Goal: Communication & Community: Answer question/provide support

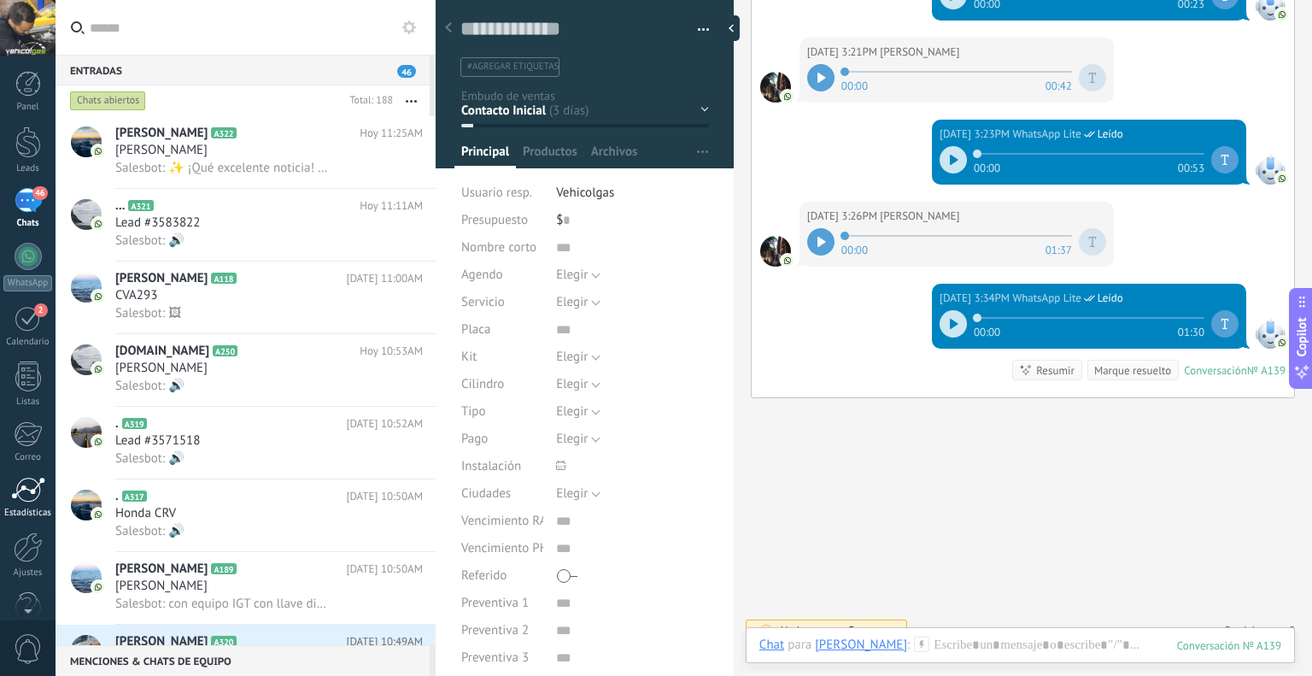
click at [28, 484] on div at bounding box center [28, 490] width 34 height 26
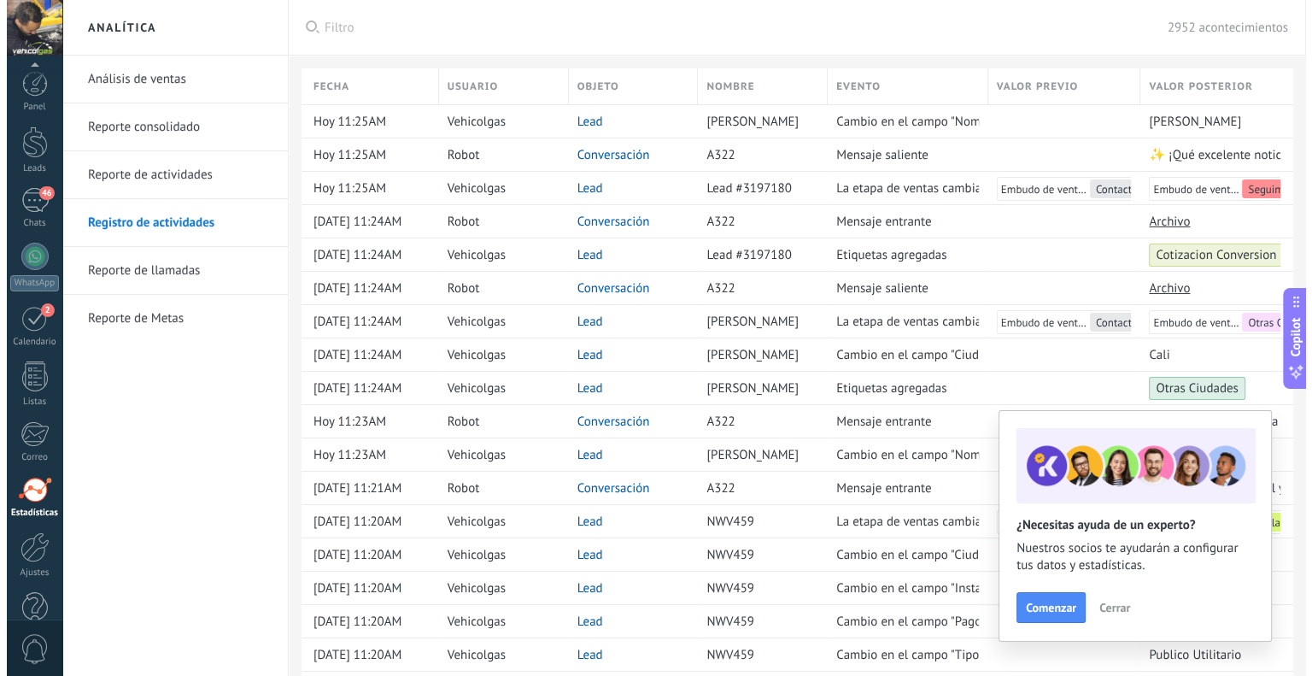
scroll to position [34, 0]
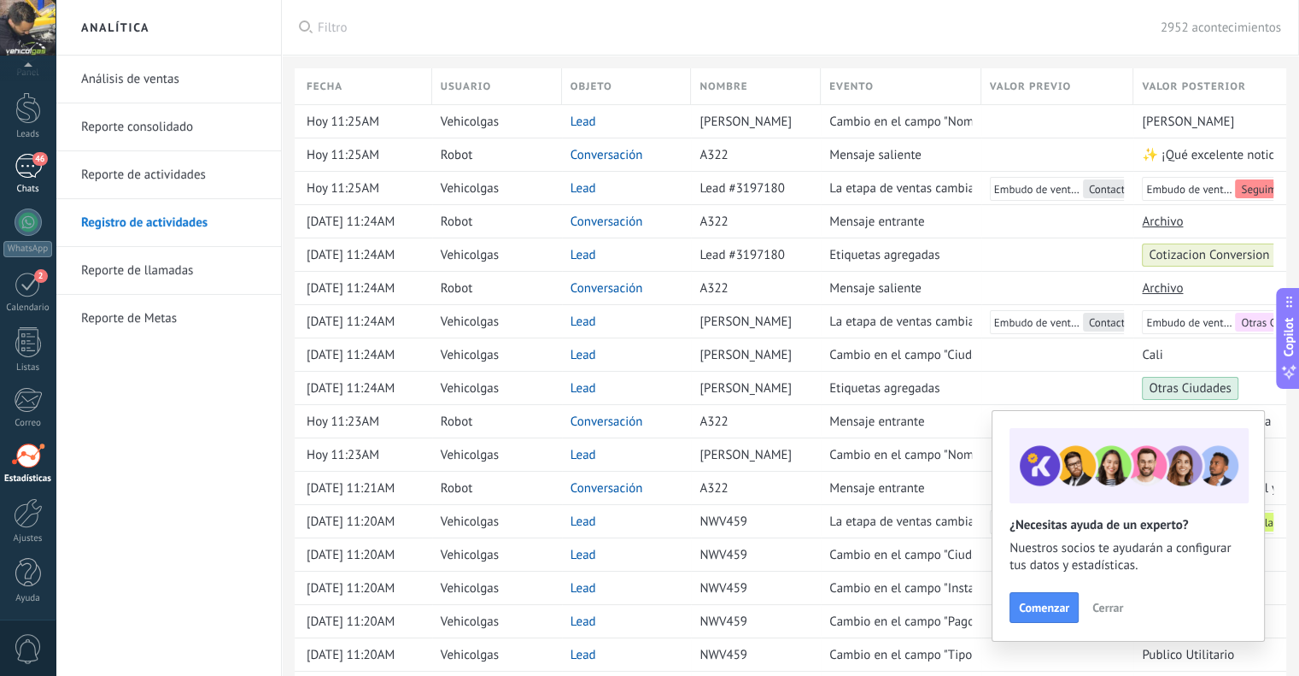
click at [34, 160] on span "46" at bounding box center [39, 159] width 15 height 14
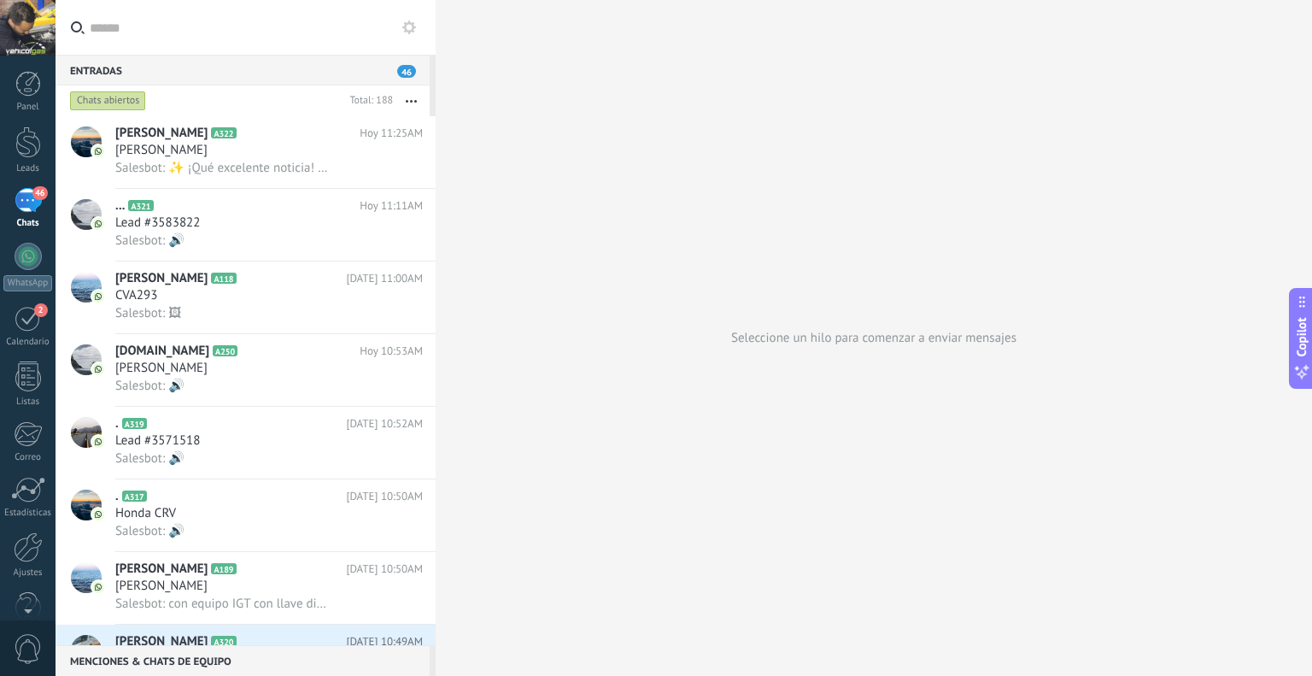
click at [410, 68] on span "46" at bounding box center [406, 71] width 19 height 13
click at [20, 553] on div at bounding box center [28, 547] width 29 height 30
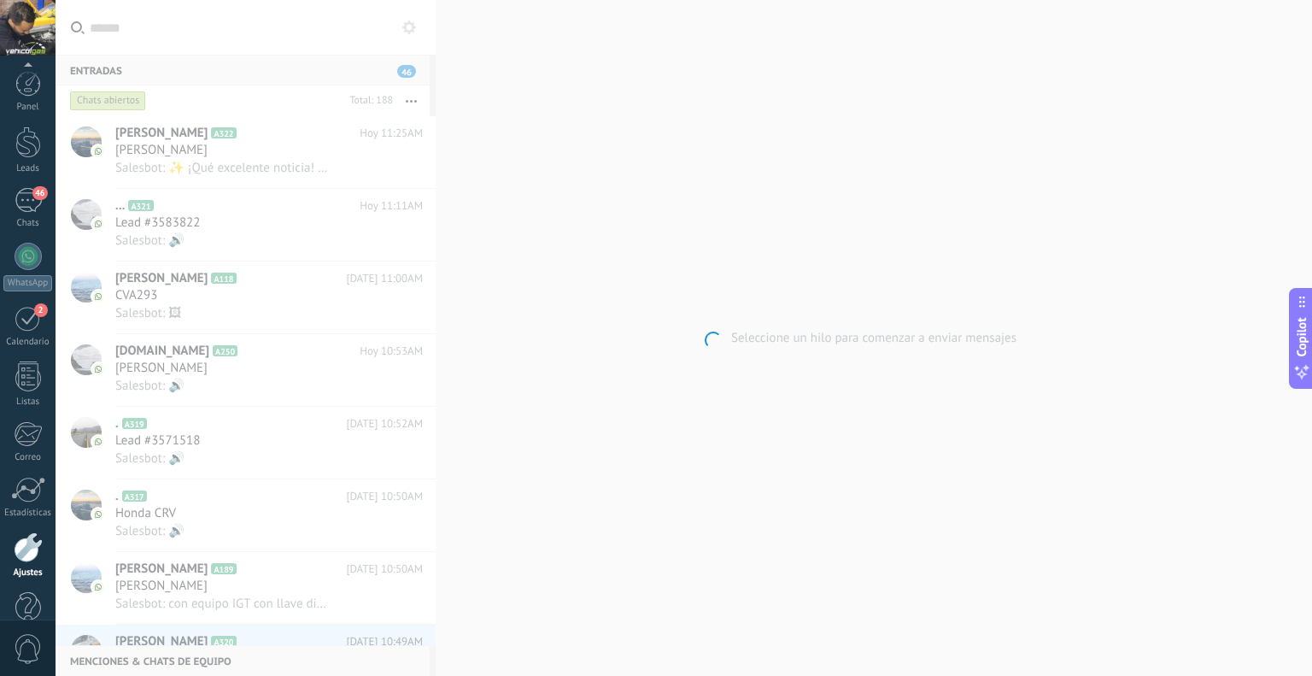
scroll to position [34, 0]
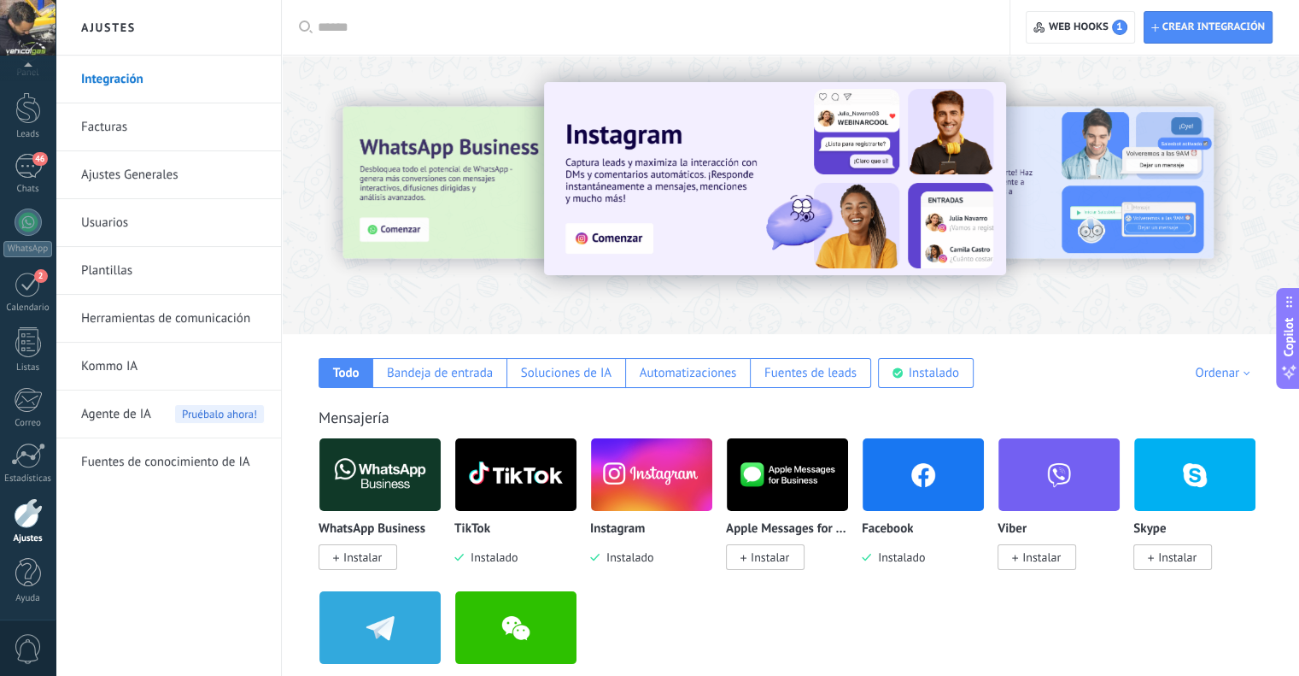
click at [120, 260] on link "Plantillas" at bounding box center [172, 271] width 183 height 48
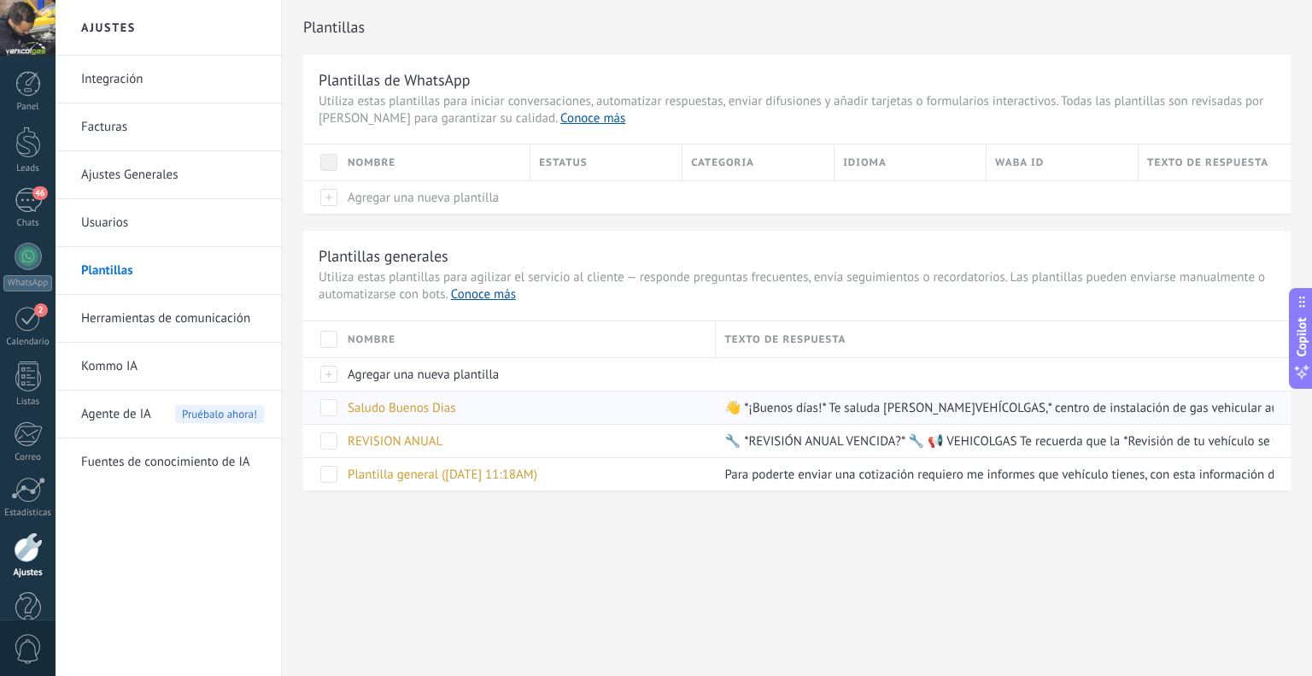
click at [432, 408] on span "Saludo Buenos Dias" at bounding box center [402, 408] width 108 height 16
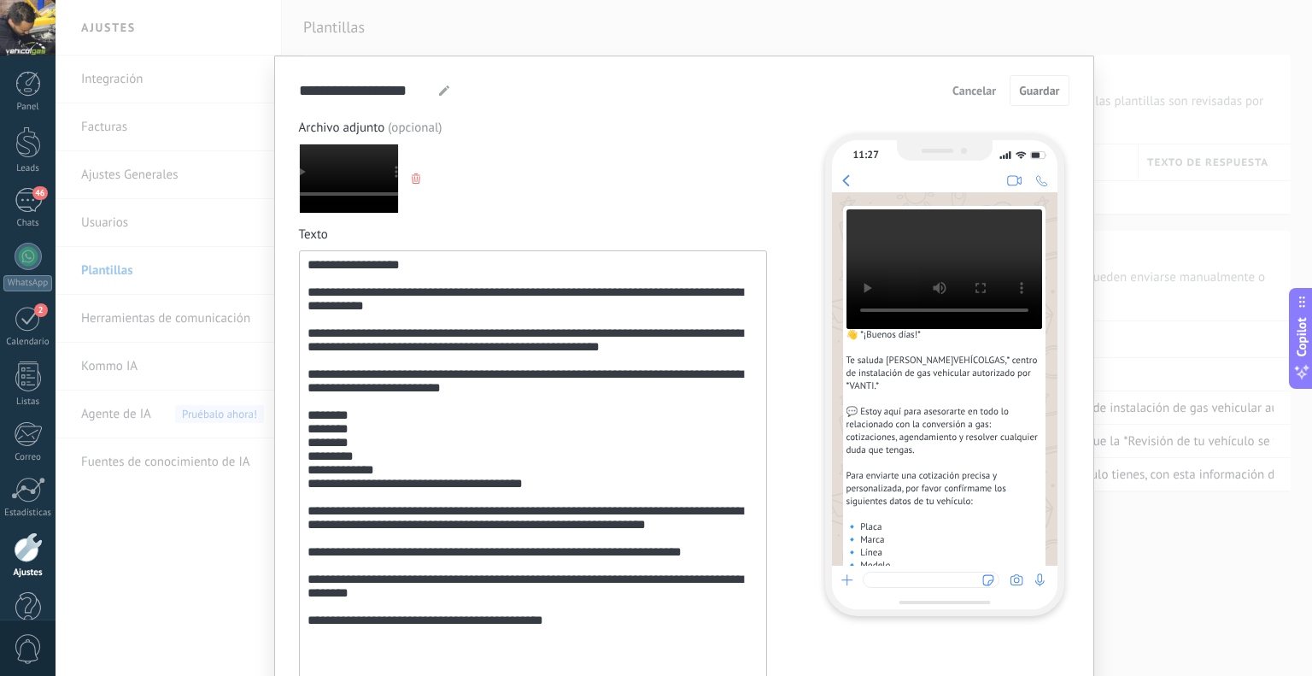
click at [960, 90] on span "Cancelar" at bounding box center [974, 91] width 44 height 12
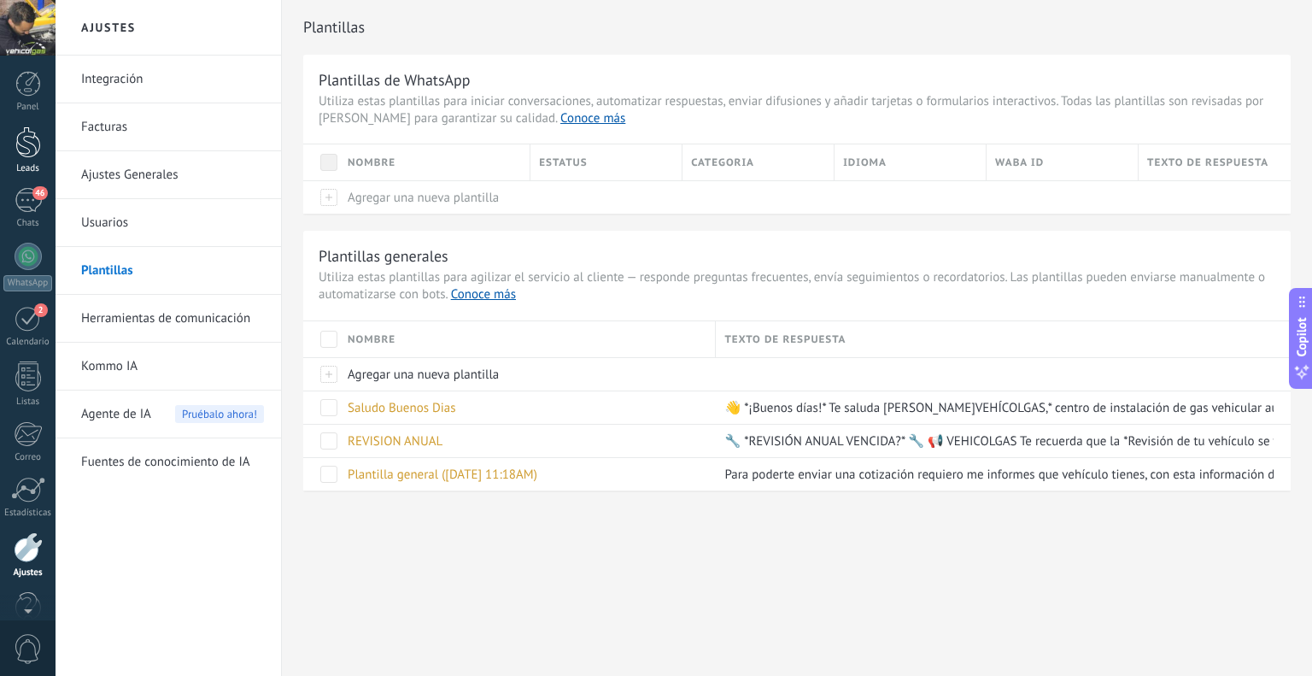
scroll to position [34, 0]
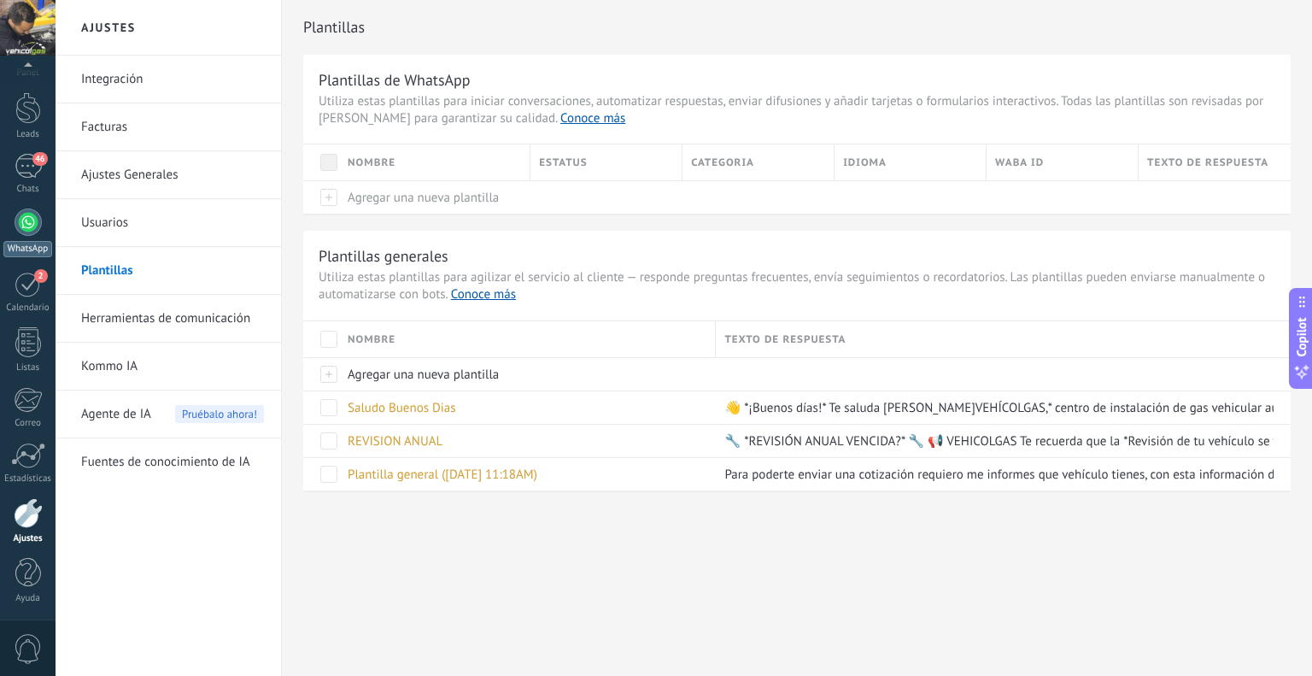
click at [17, 208] on link "WhatsApp" at bounding box center [28, 232] width 56 height 49
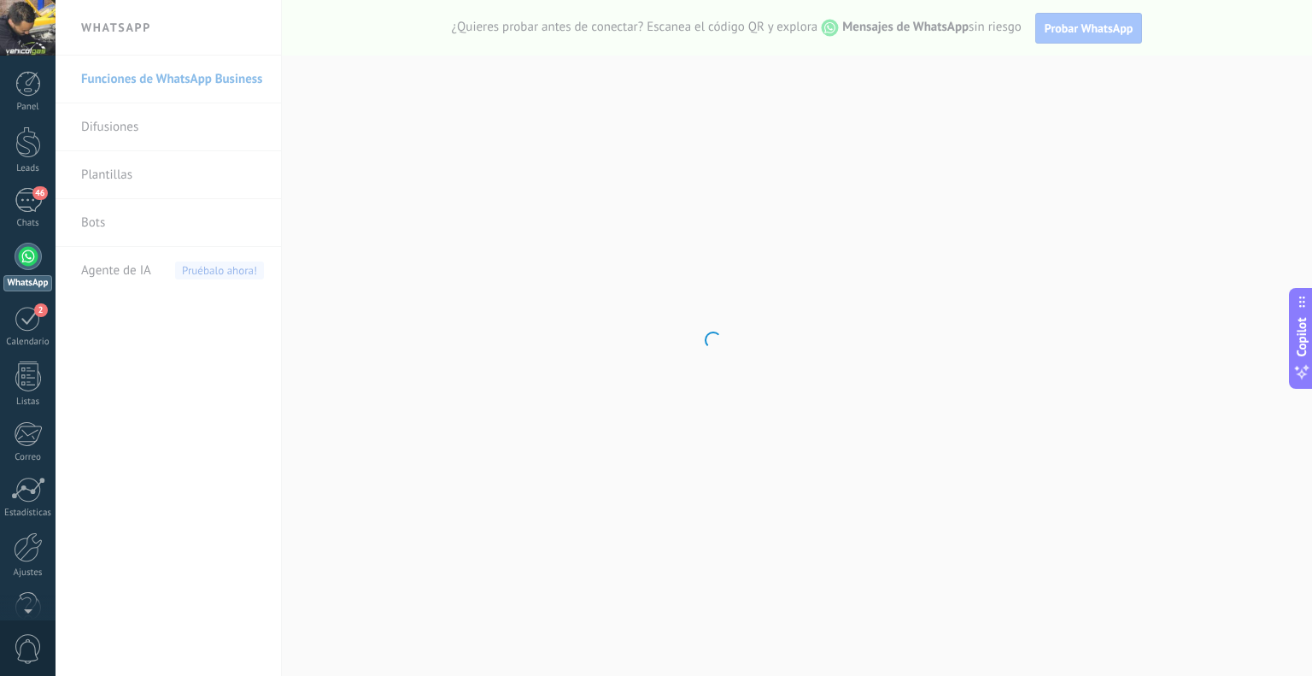
click at [28, 259] on div at bounding box center [28, 256] width 27 height 27
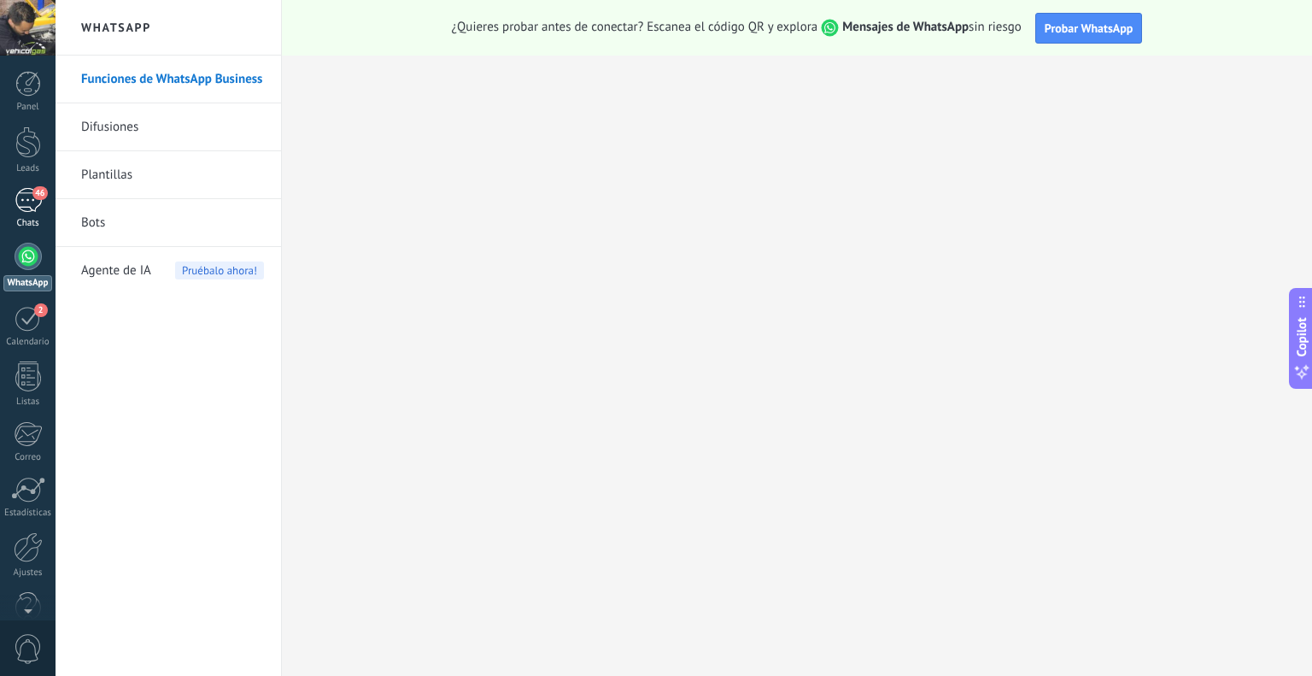
click at [31, 222] on div "Chats" at bounding box center [28, 223] width 50 height 11
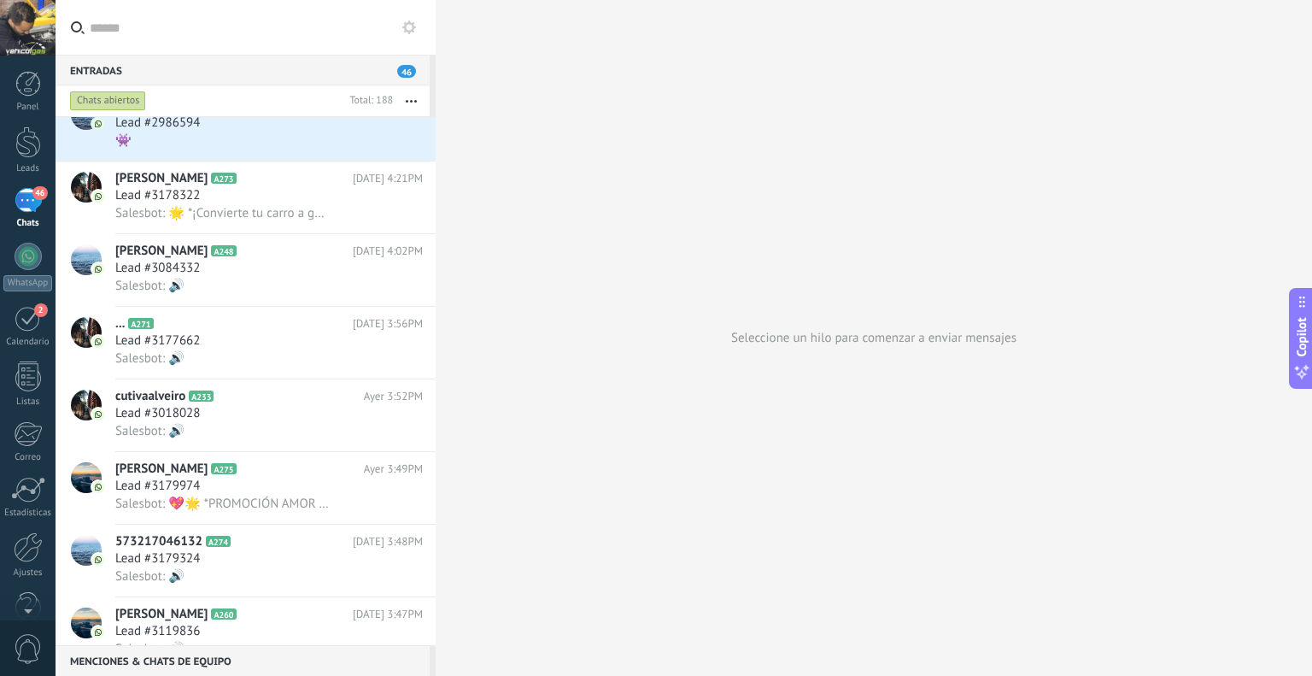
scroll to position [3535, 0]
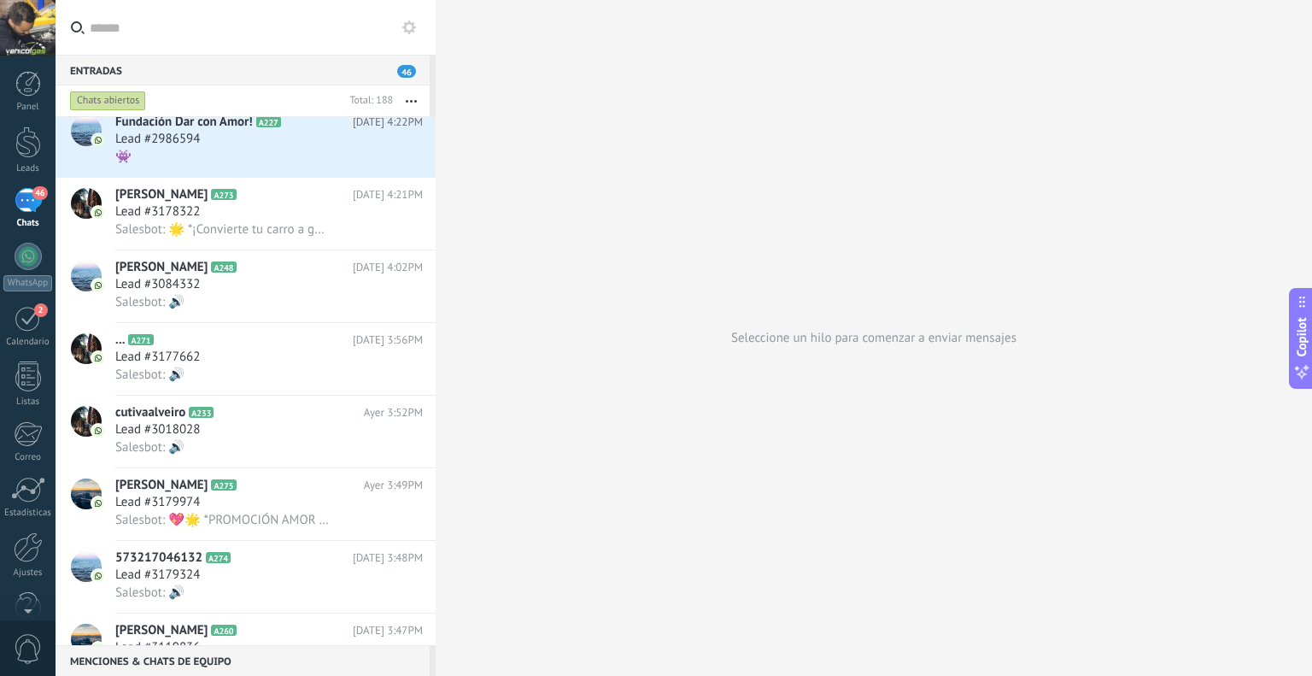
click at [407, 29] on icon at bounding box center [409, 27] width 14 height 14
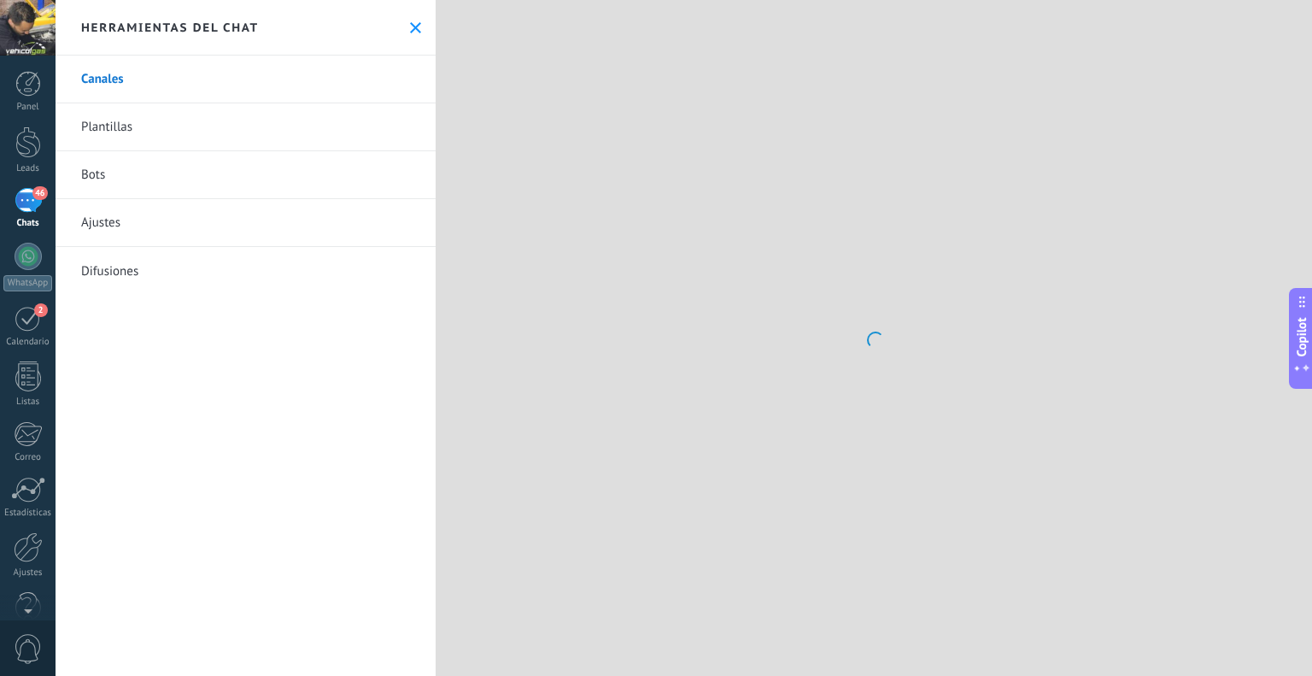
click at [208, 17] on div "Herramientas del chat" at bounding box center [246, 28] width 380 height 56
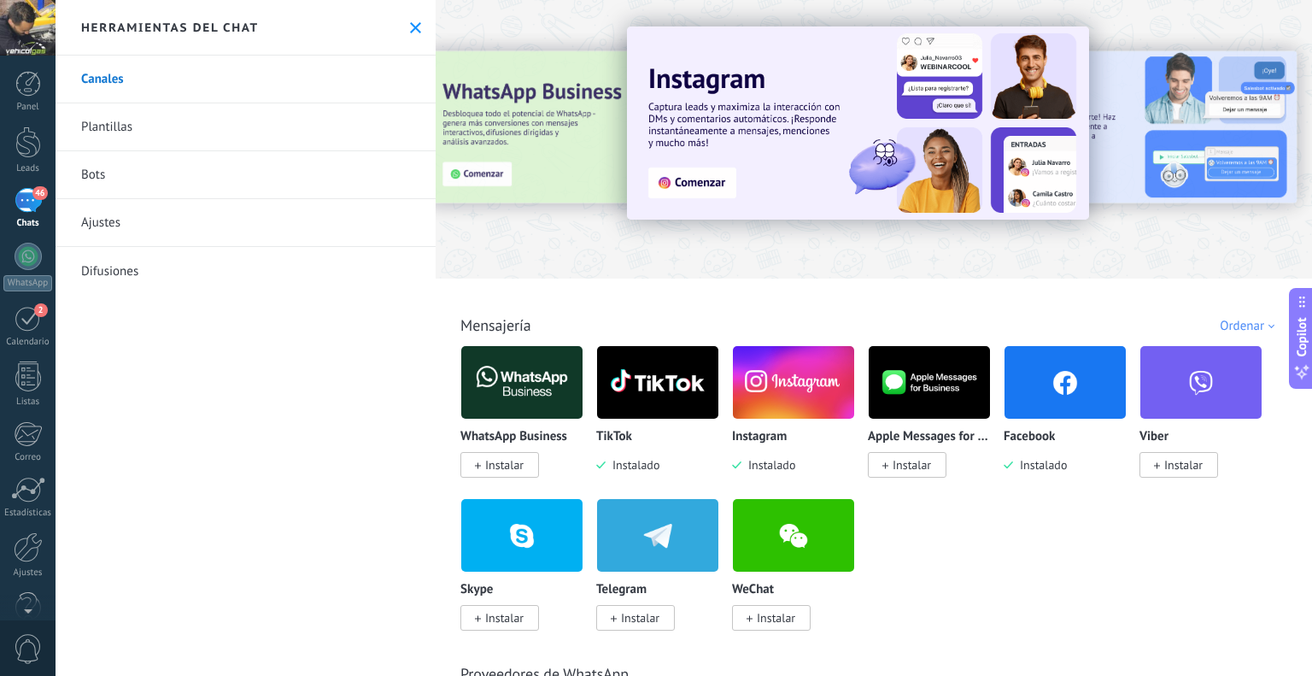
click at [410, 26] on icon at bounding box center [415, 27] width 11 height 11
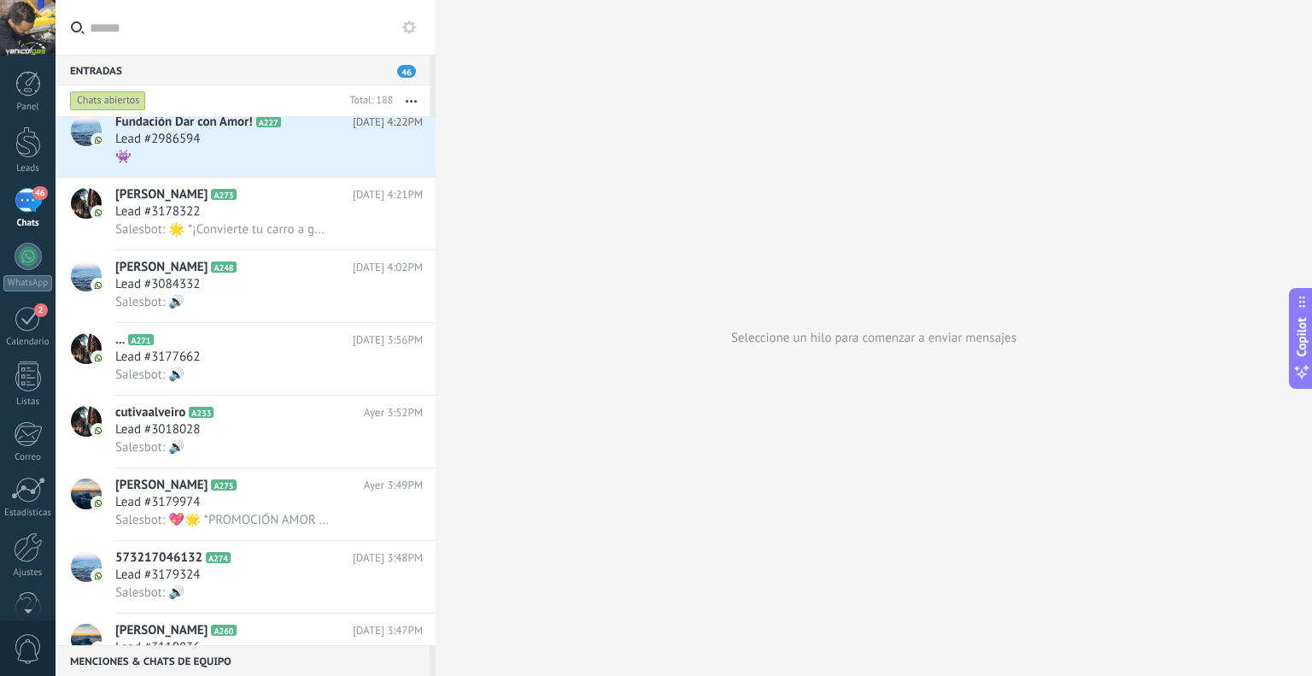
click at [220, 39] on input "text" at bounding box center [256, 27] width 332 height 55
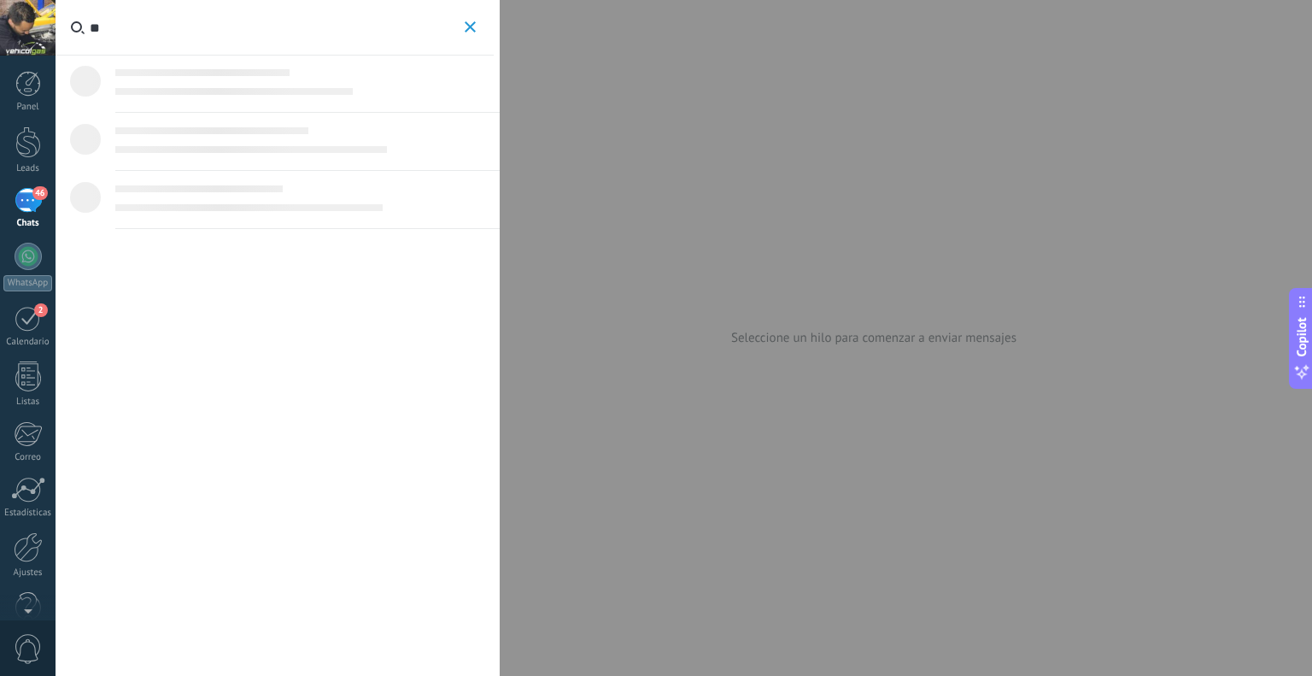
type input "*"
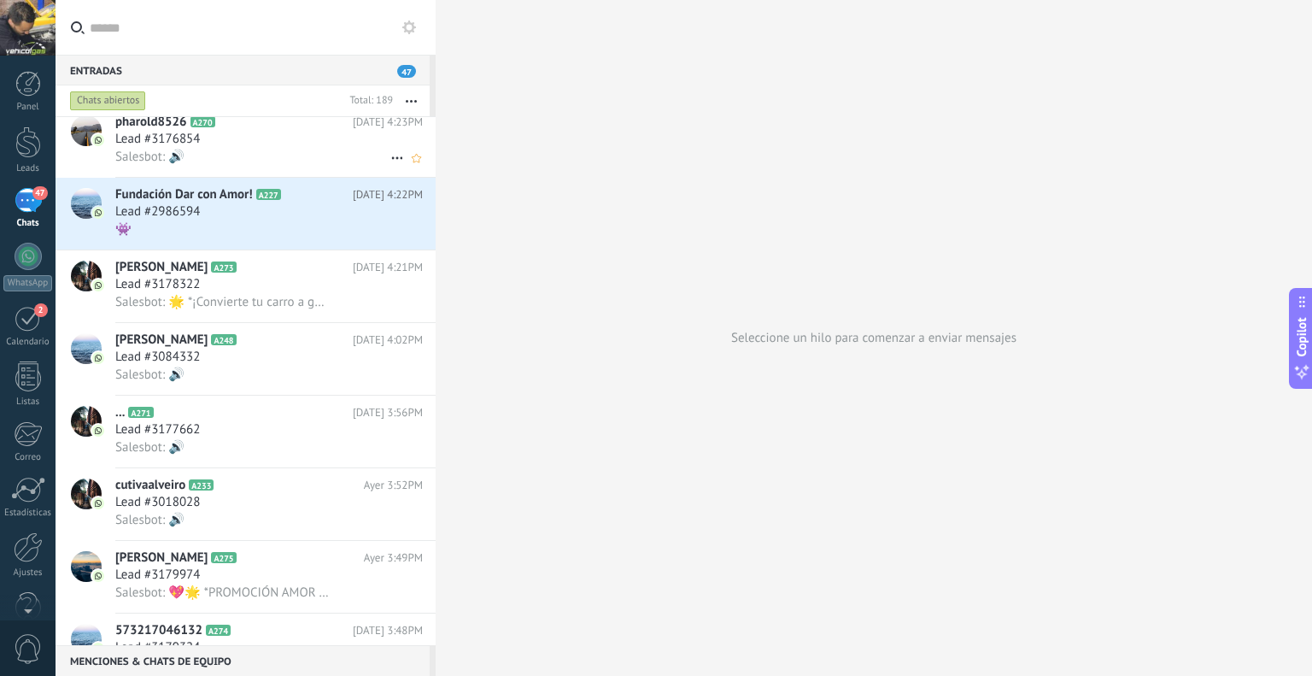
click at [266, 152] on div "Salesbot: 🔊" at bounding box center [268, 157] width 307 height 18
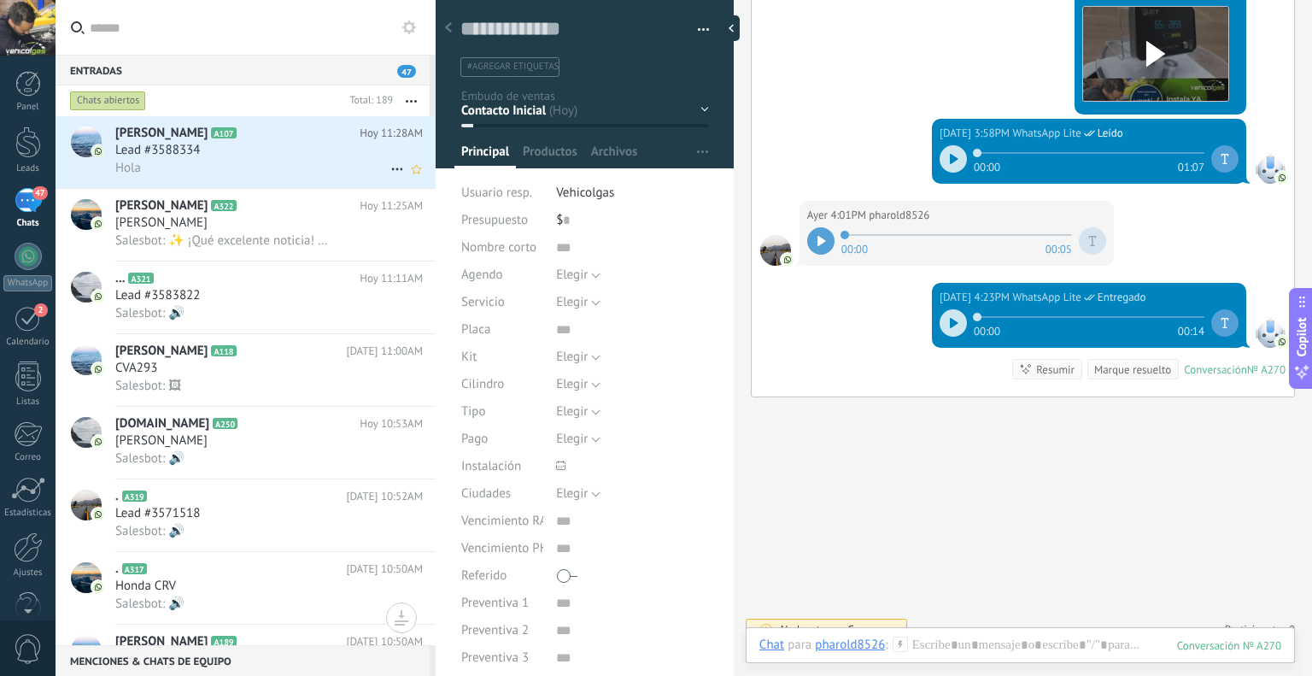
click at [222, 136] on h2 "[PERSON_NAME] A107" at bounding box center [237, 133] width 244 height 17
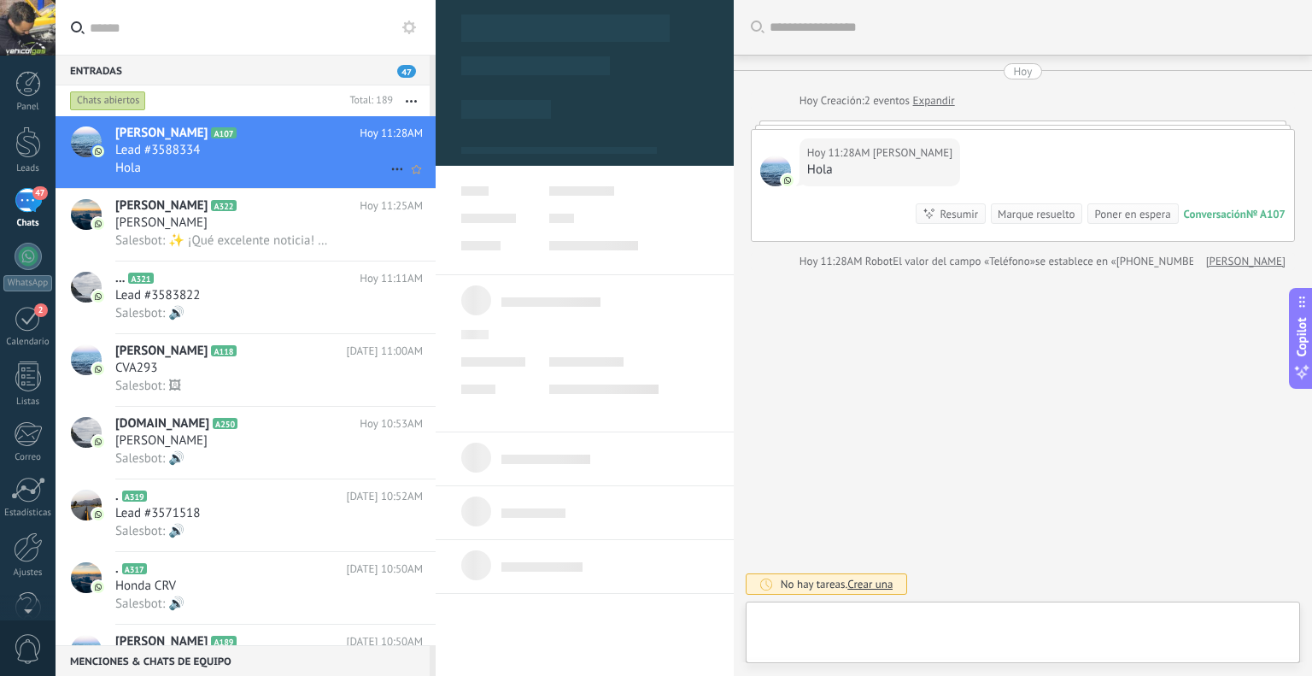
type textarea "**********"
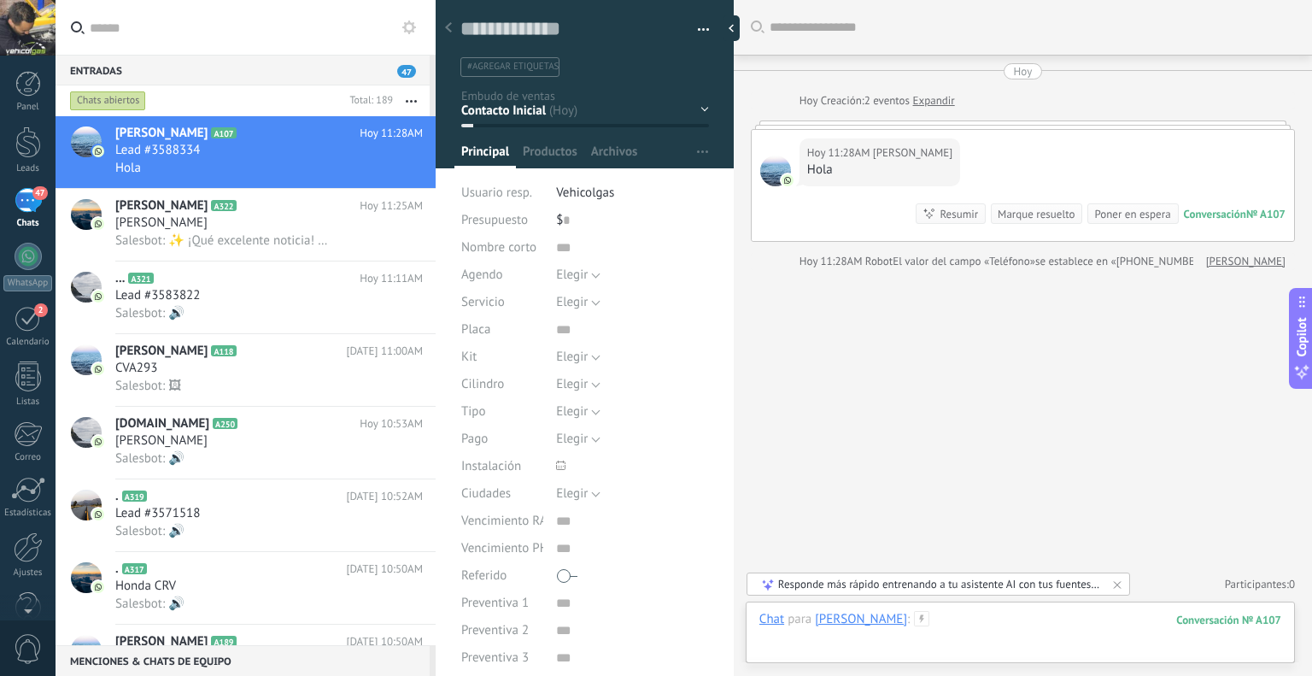
click at [946, 618] on div at bounding box center [1020, 636] width 522 height 51
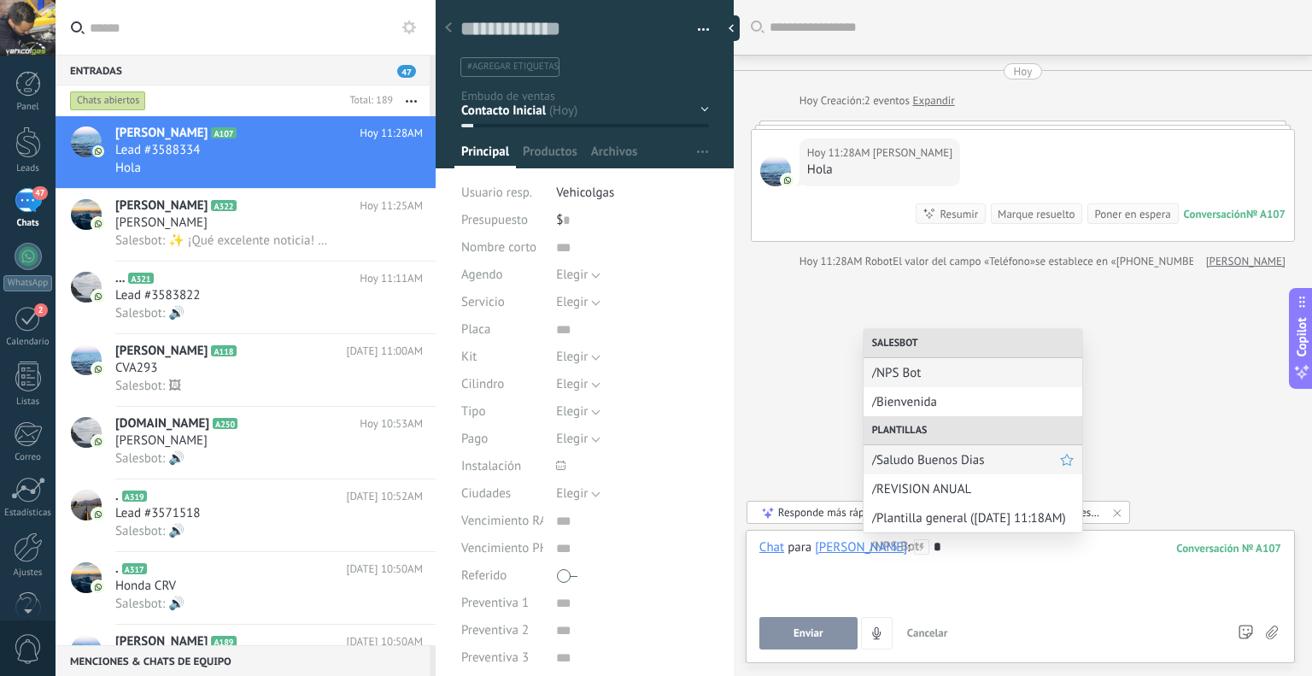
click at [948, 450] on div "/Saludo Buenos Dias" at bounding box center [972, 459] width 219 height 29
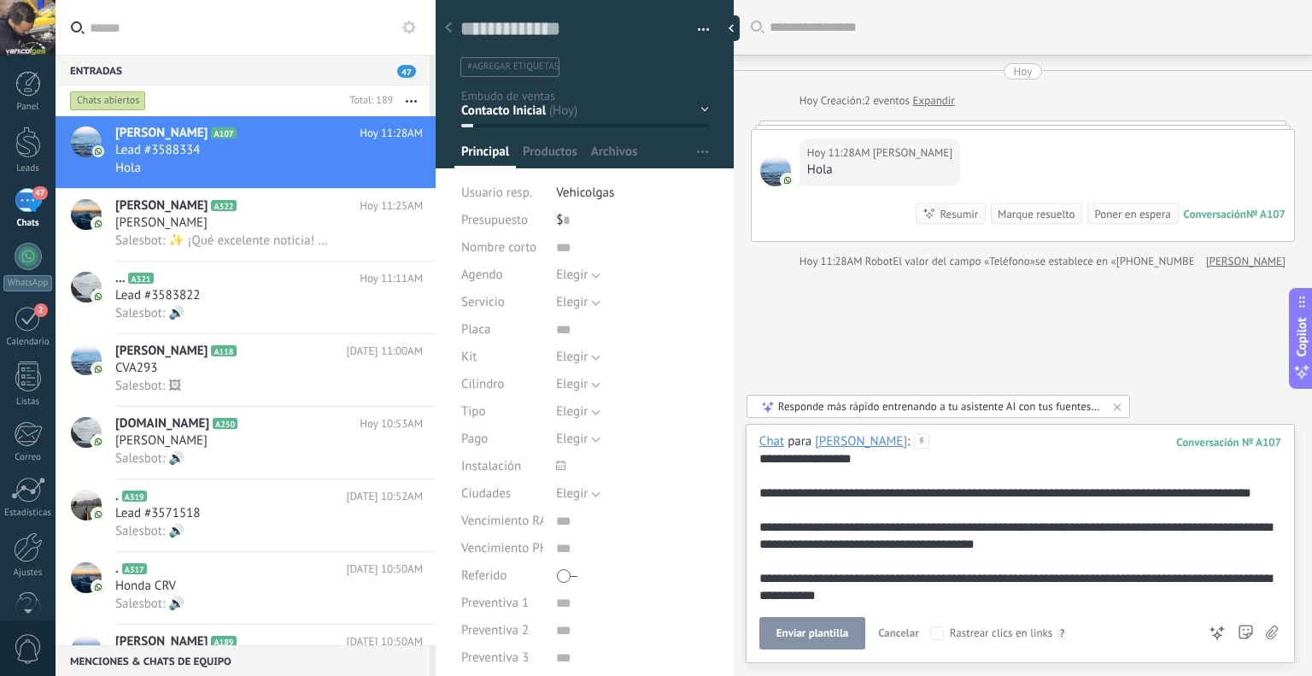
scroll to position [307, 0]
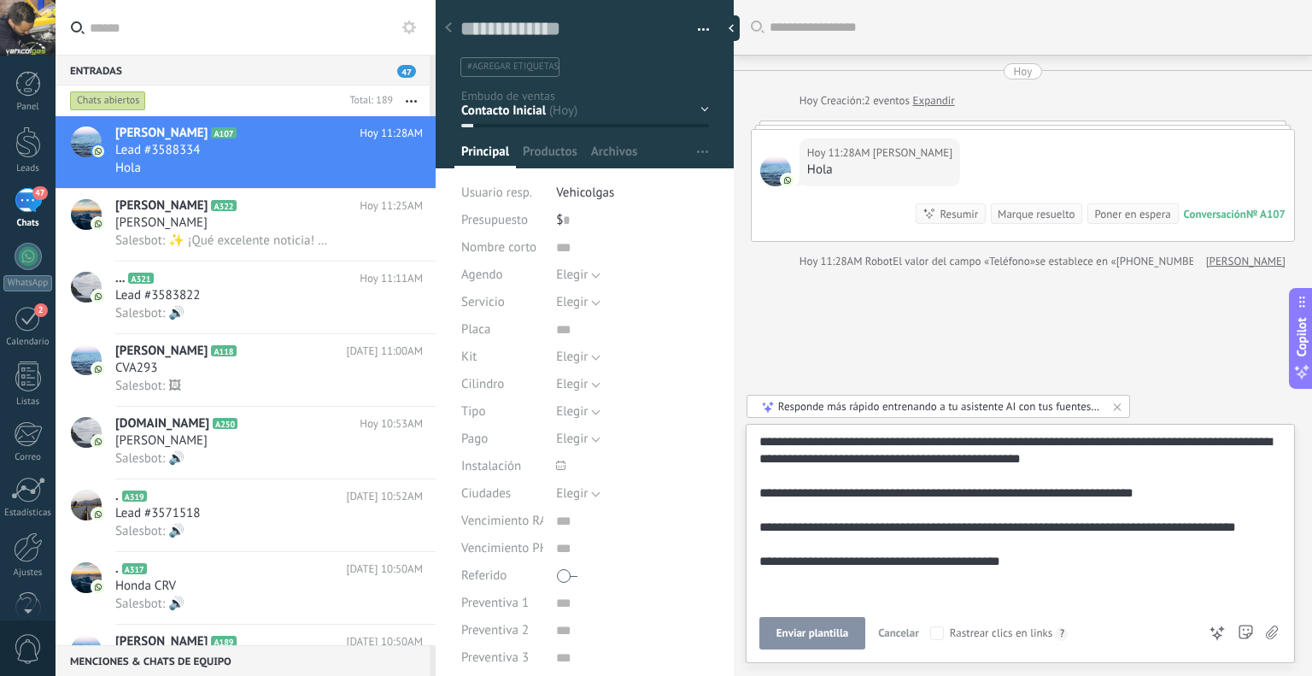
click at [833, 627] on span "Enviar plantilla" at bounding box center [812, 633] width 72 height 12
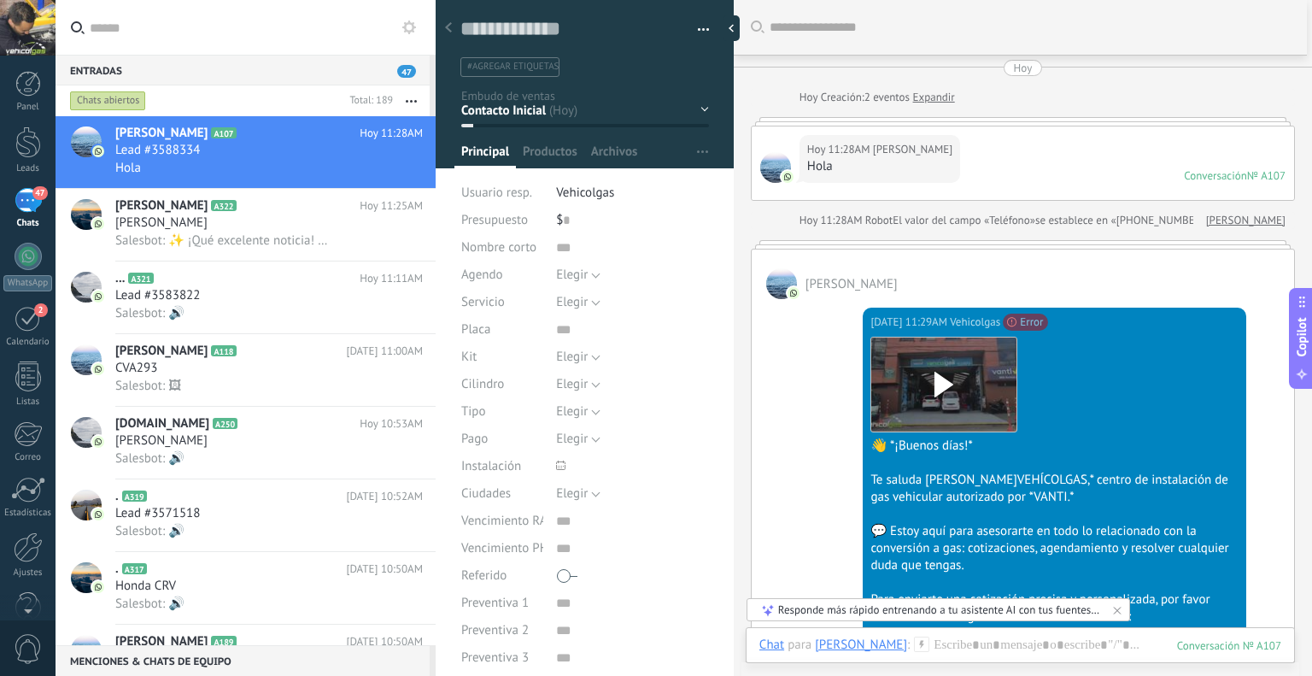
scroll to position [0, 0]
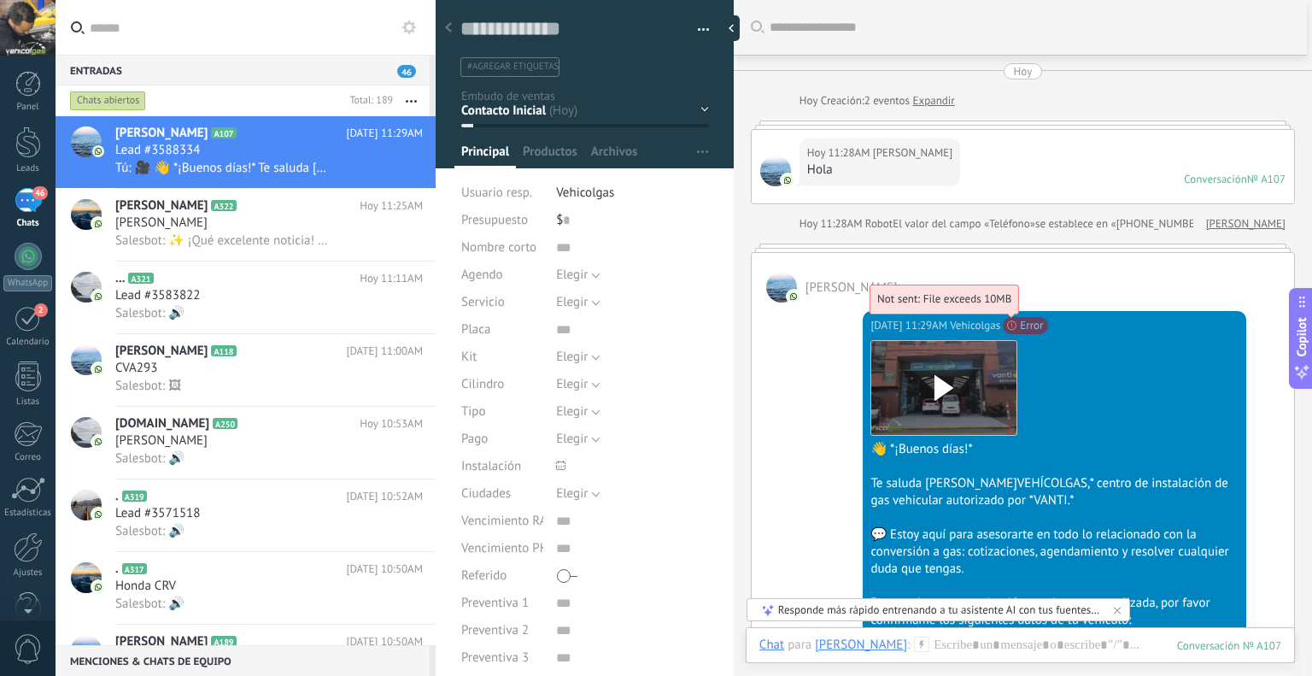
click at [1008, 306] on span "Not sent: File exceeds 10MB" at bounding box center [944, 298] width 134 height 15
click at [953, 404] on div at bounding box center [943, 388] width 145 height 94
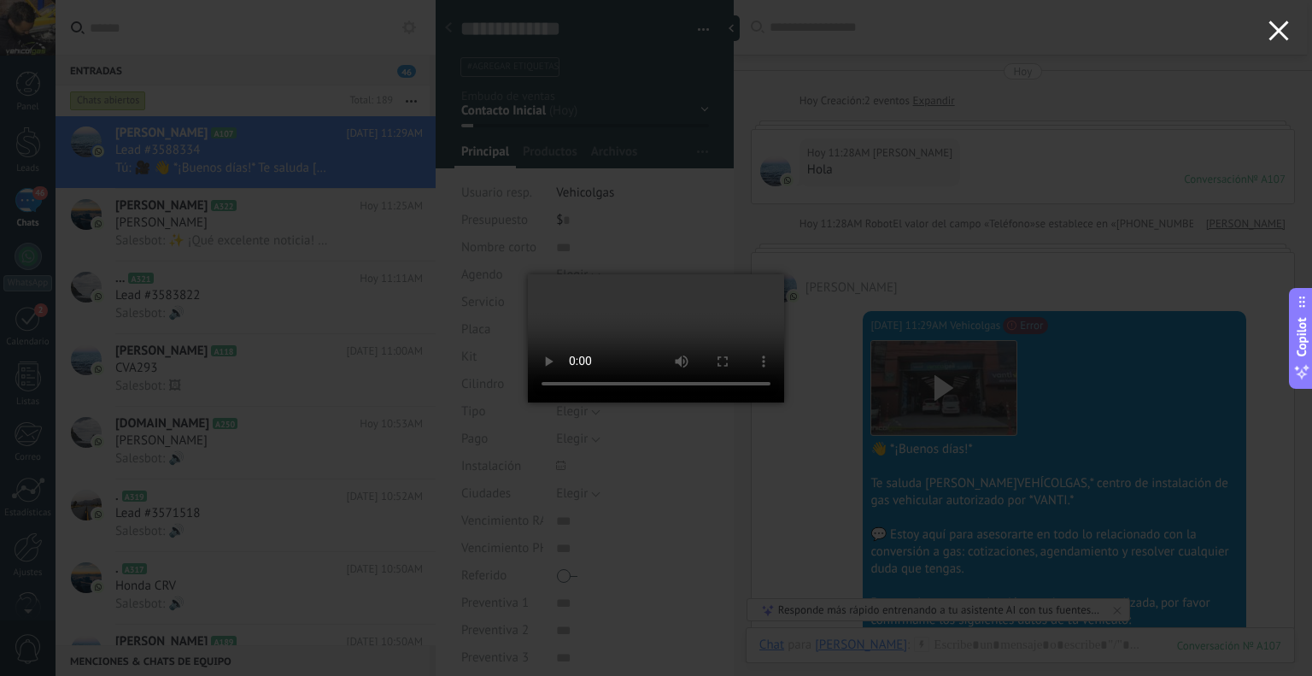
click at [1278, 37] on icon "button" at bounding box center [1278, 30] width 20 height 20
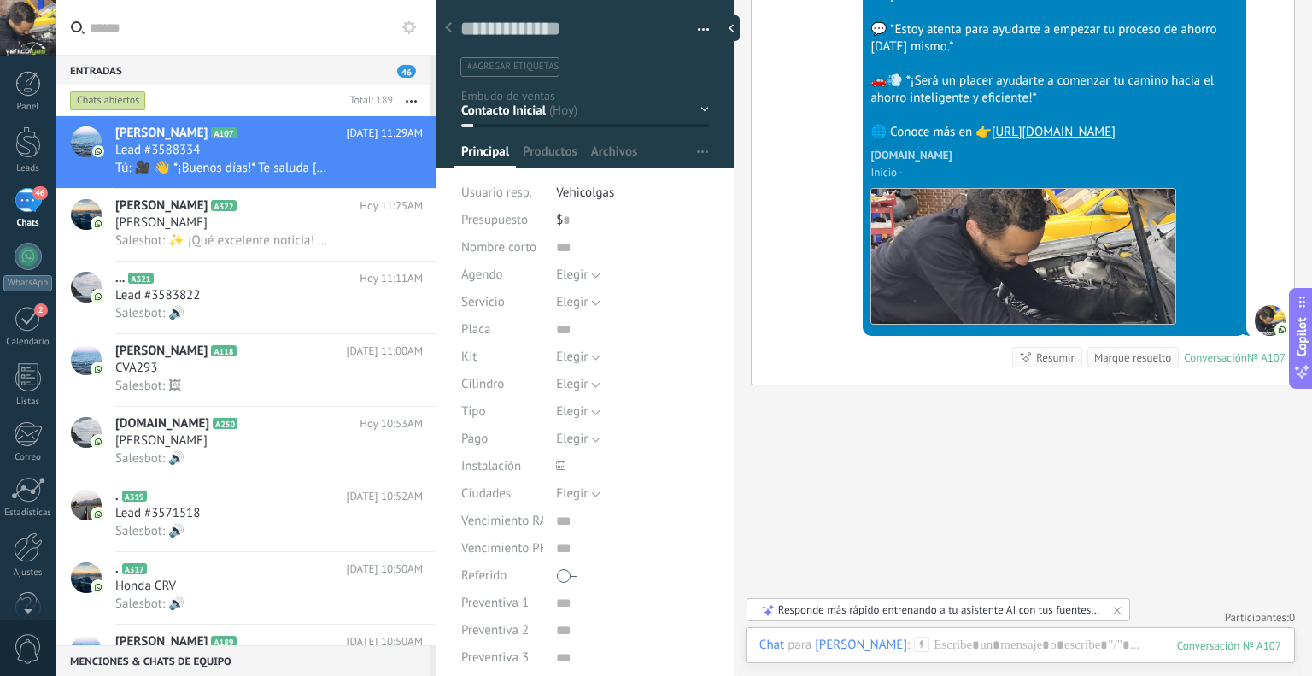
scroll to position [817, 0]
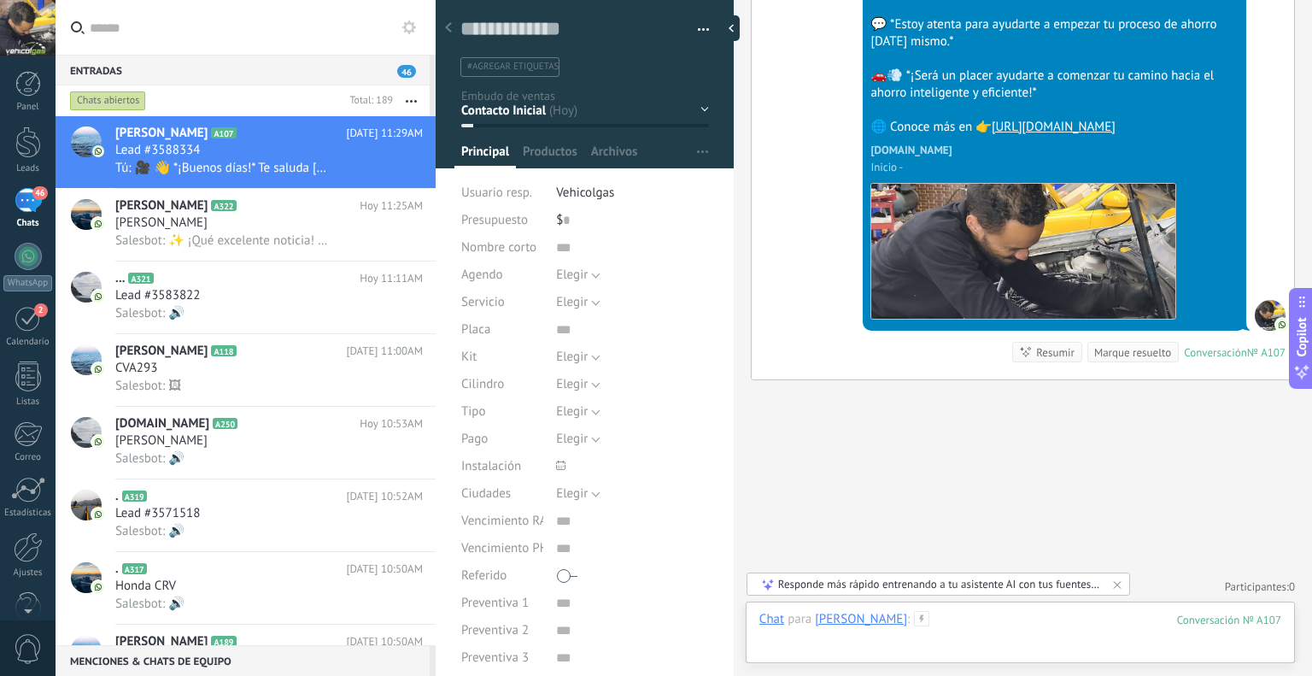
click at [961, 647] on div at bounding box center [1020, 636] width 522 height 51
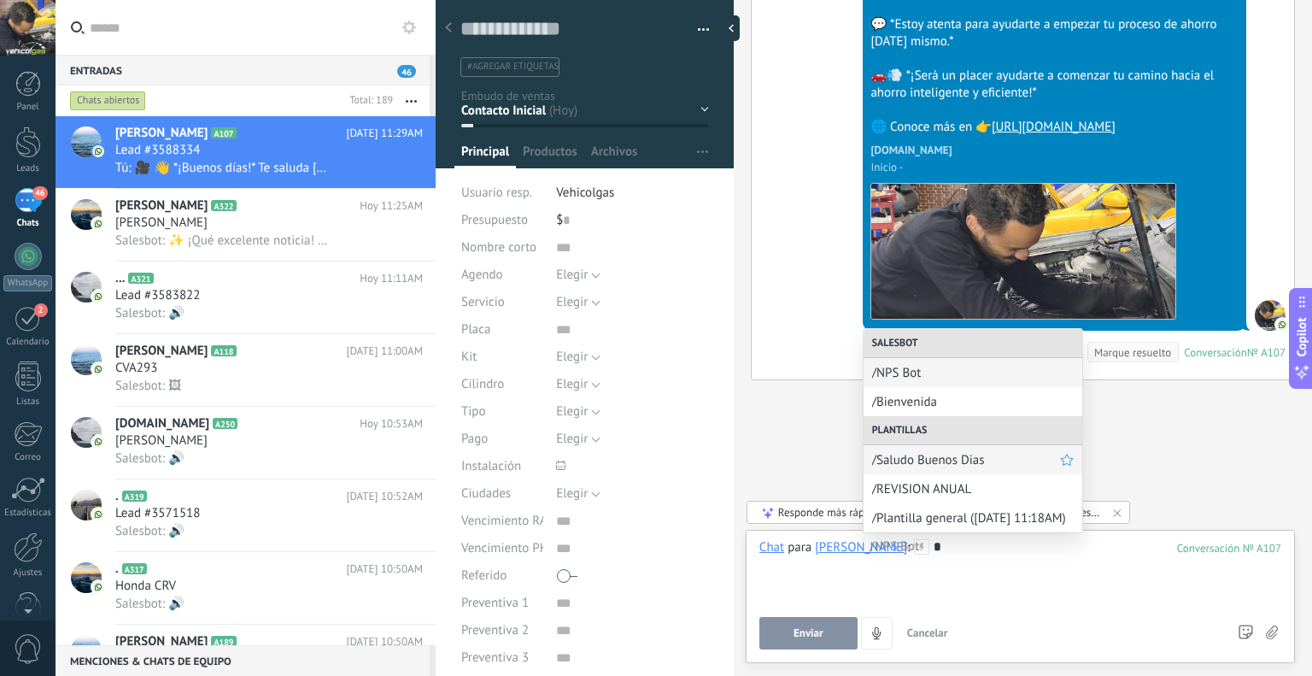
click at [933, 456] on span "/Saludo Buenos Dias" at bounding box center [966, 460] width 188 height 16
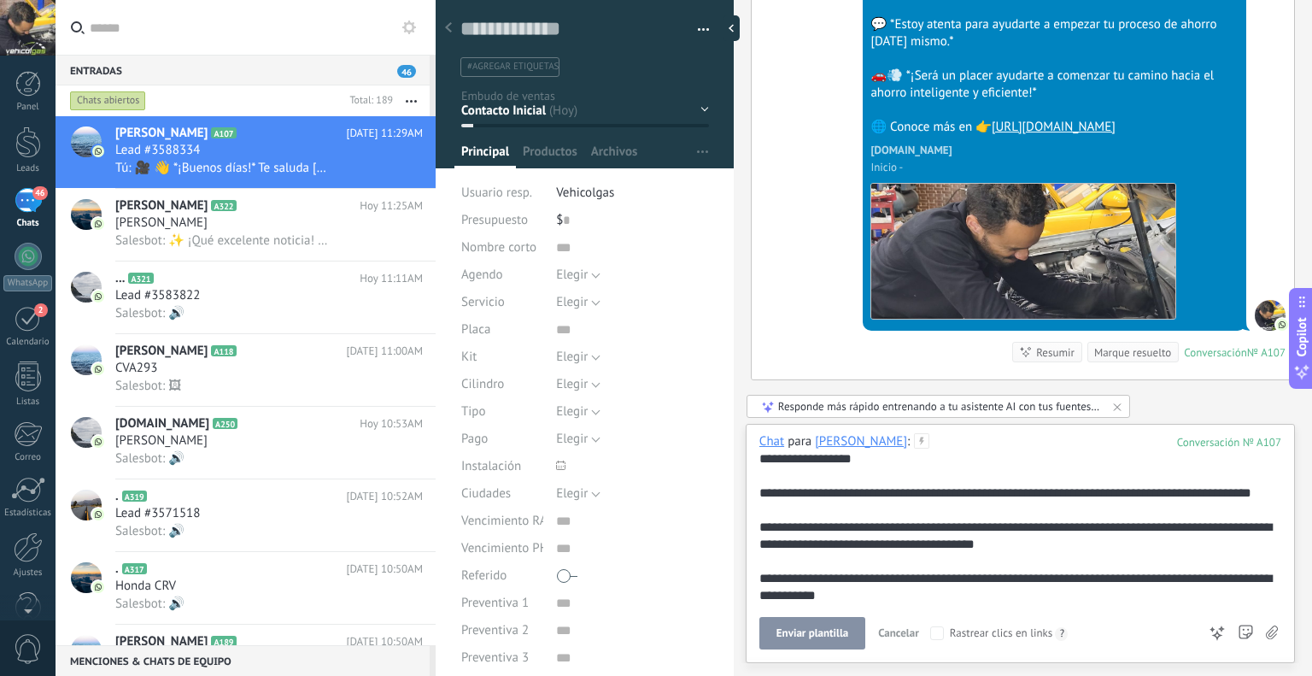
scroll to position [307, 0]
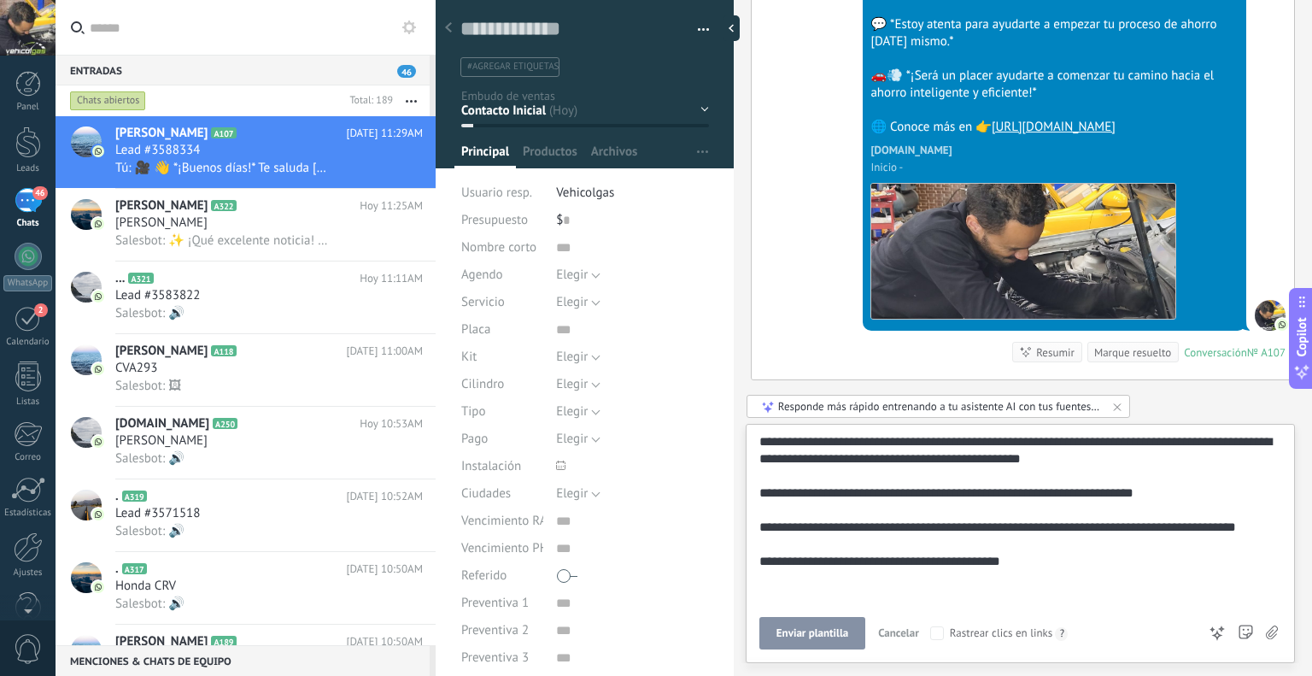
click at [828, 638] on span "Enviar plantilla" at bounding box center [812, 633] width 72 height 12
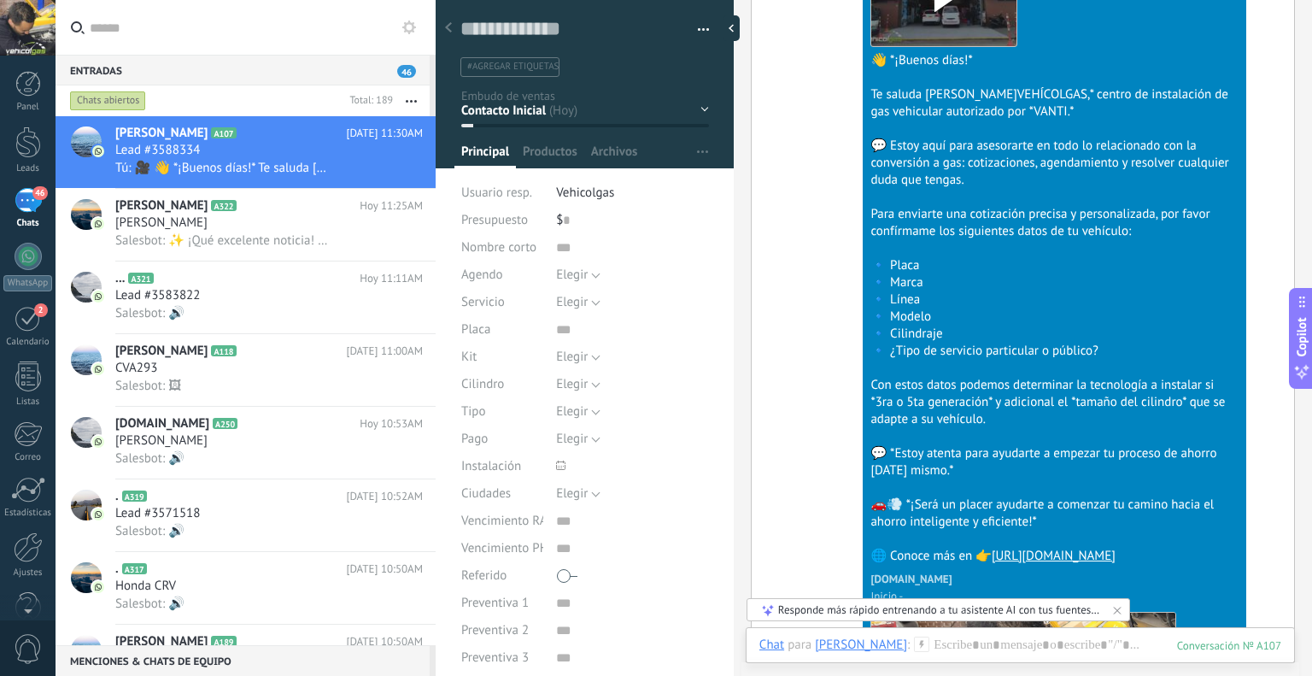
scroll to position [1658, 0]
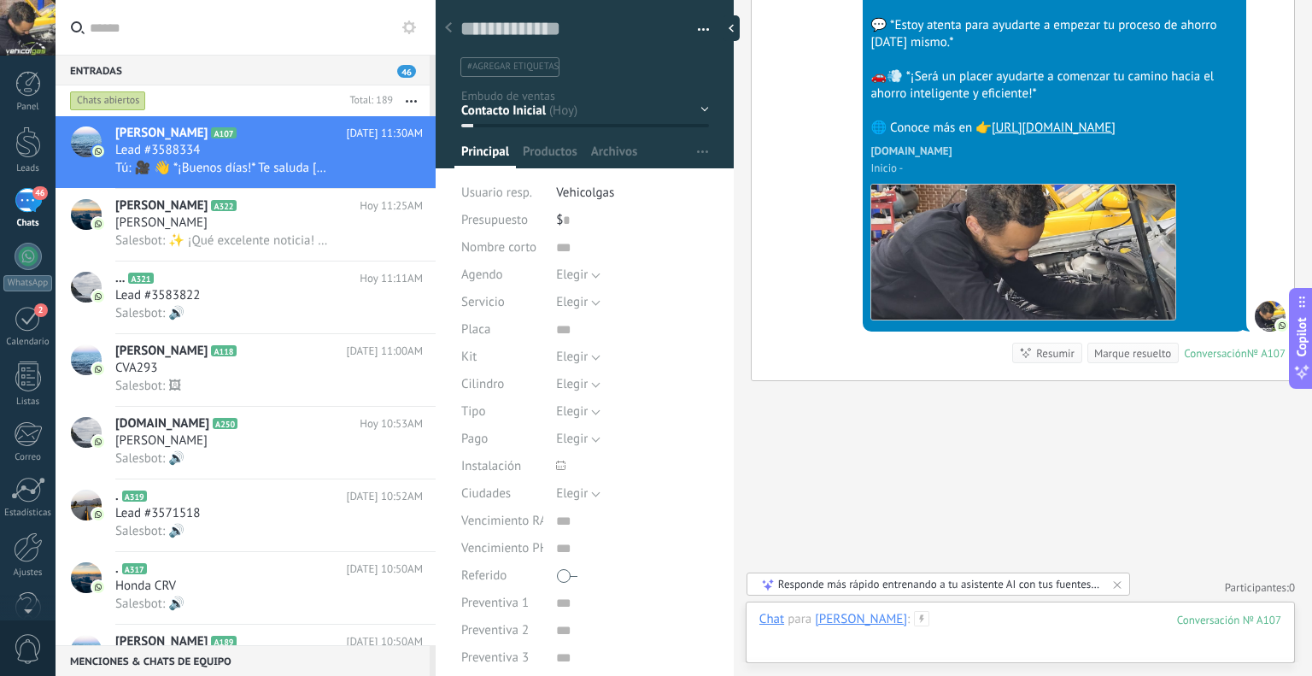
click at [899, 620] on div at bounding box center [1020, 636] width 522 height 51
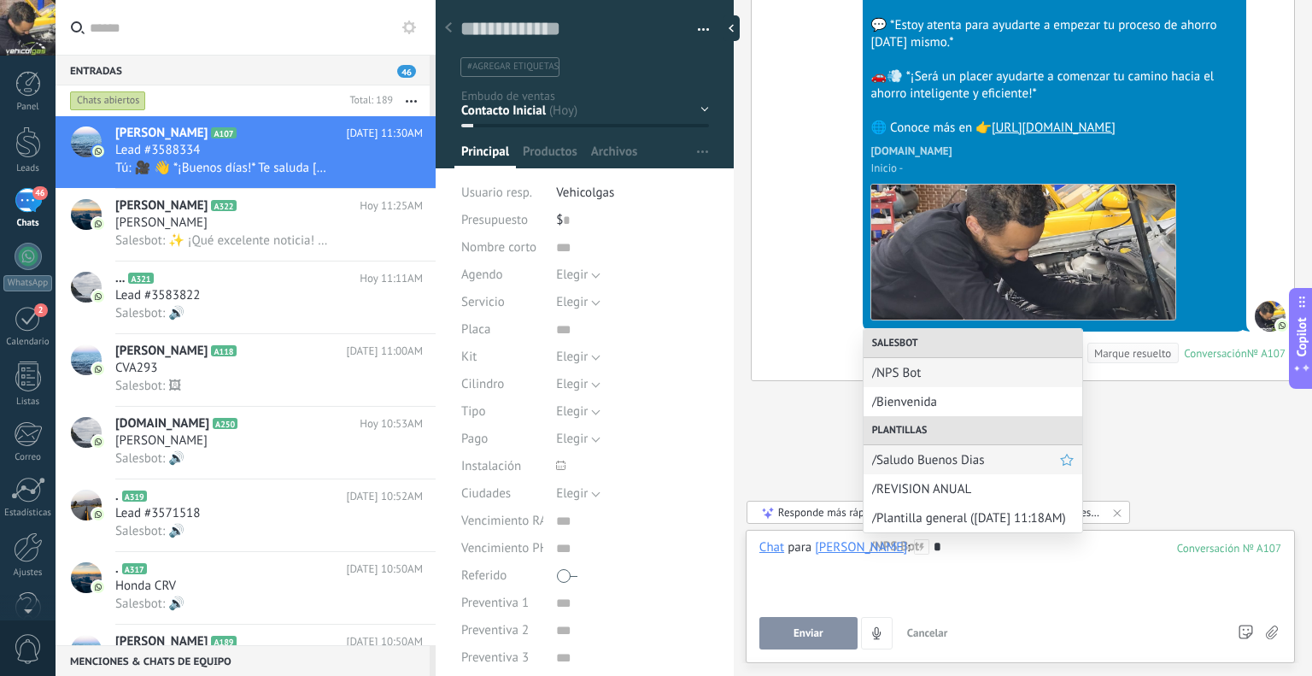
click at [1023, 464] on span "/Saludo Buenos Dias" at bounding box center [966, 460] width 188 height 16
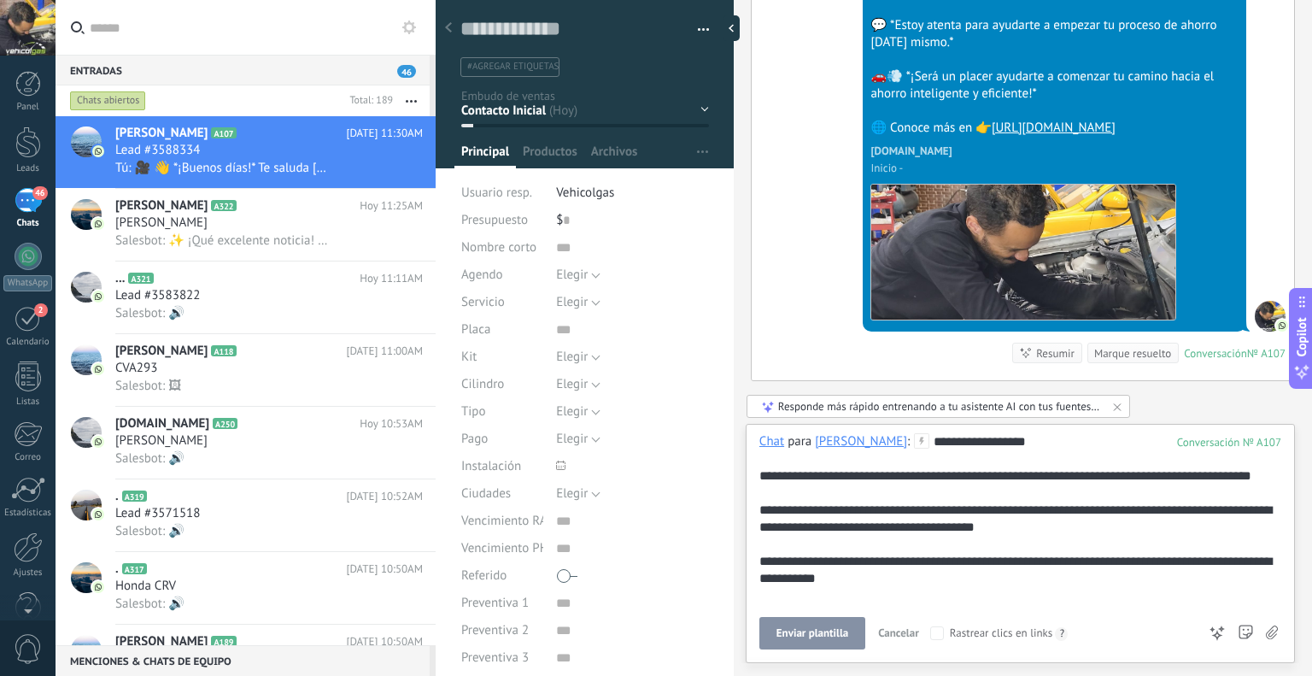
click at [790, 635] on span "Enviar plantilla" at bounding box center [812, 633] width 72 height 12
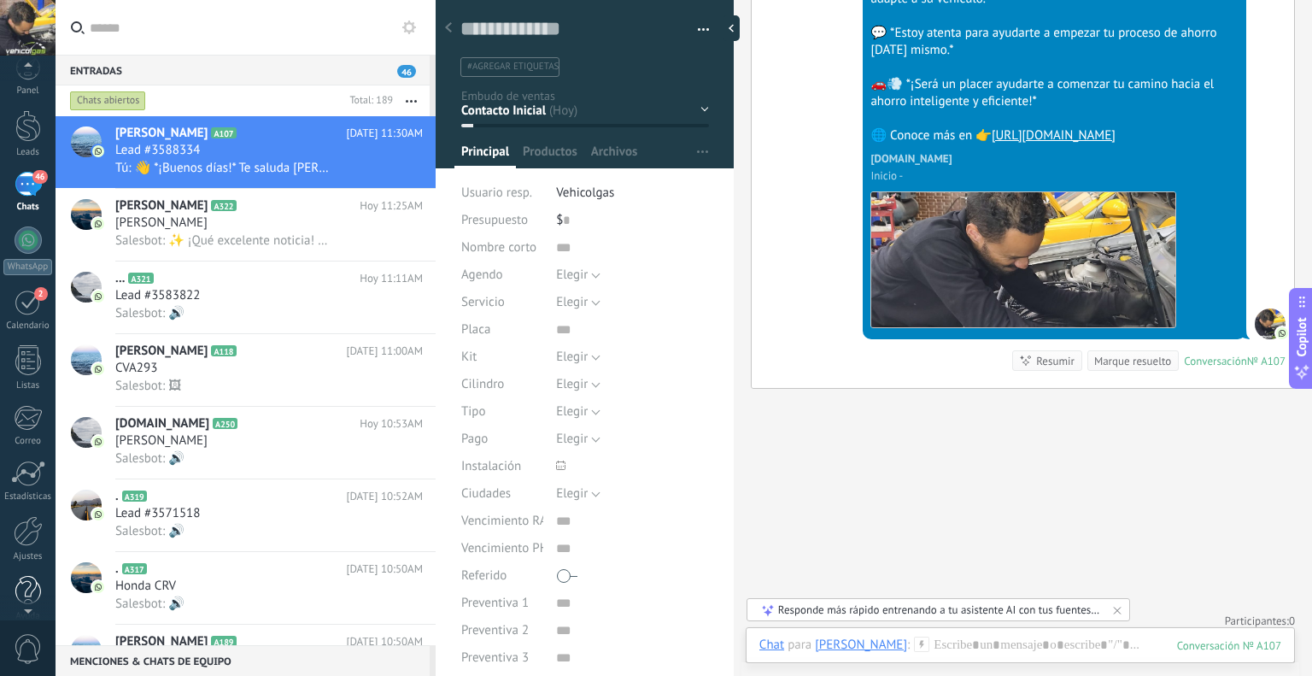
scroll to position [27, 0]
click at [15, 500] on div "Panel Leads 46 Chats WhatsApp Clientes 2" at bounding box center [28, 336] width 56 height 584
click at [19, 515] on div at bounding box center [28, 520] width 29 height 30
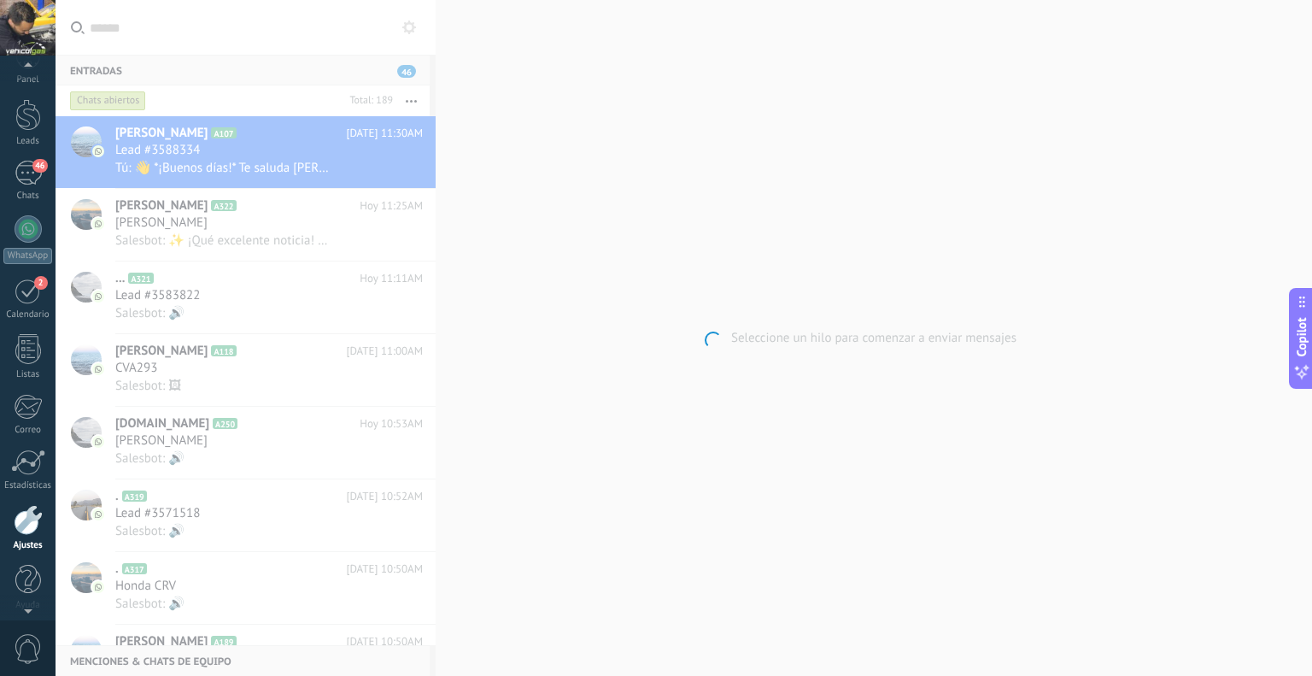
scroll to position [34, 0]
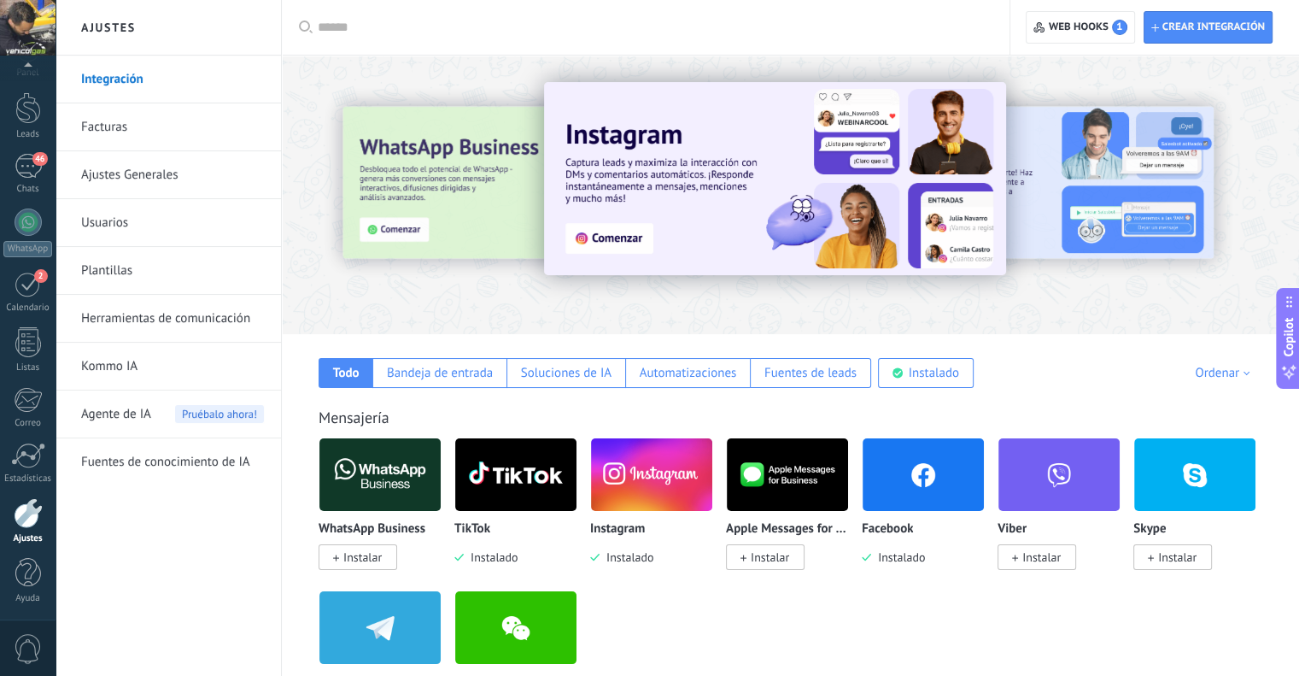
click at [160, 255] on link "Plantillas" at bounding box center [172, 271] width 183 height 48
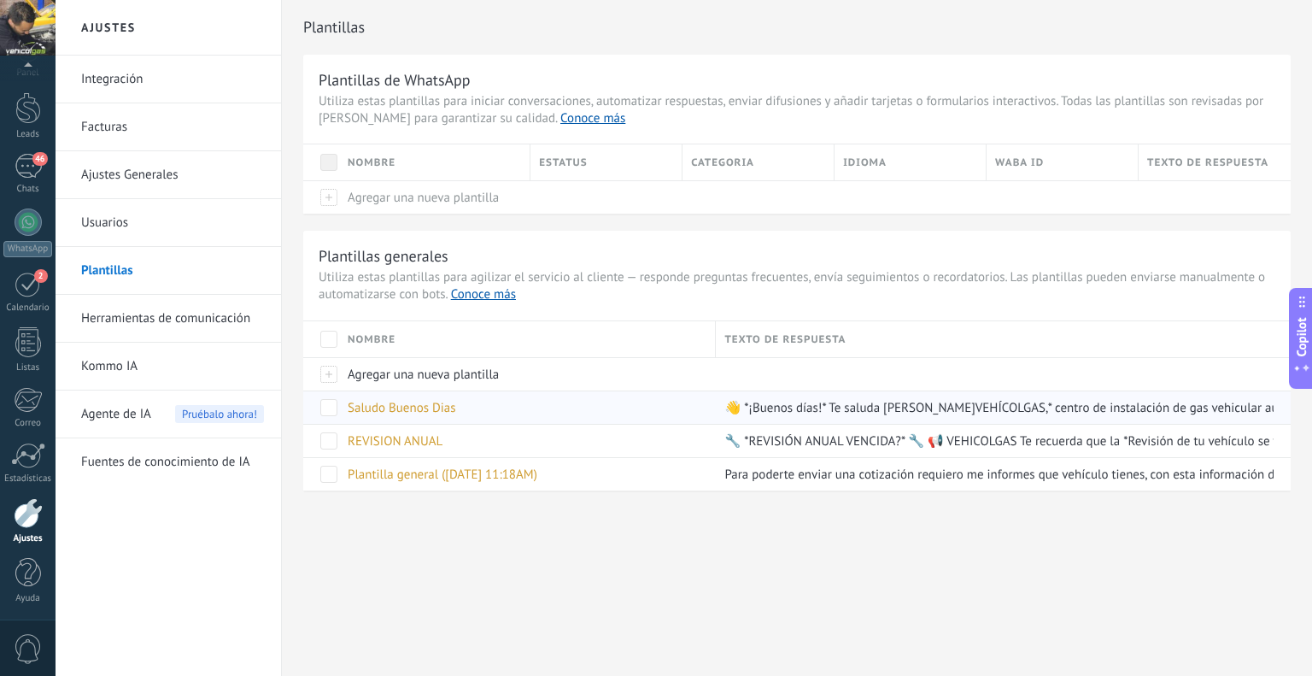
click at [426, 419] on div "Saludo Buenos Dias" at bounding box center [523, 407] width 368 height 32
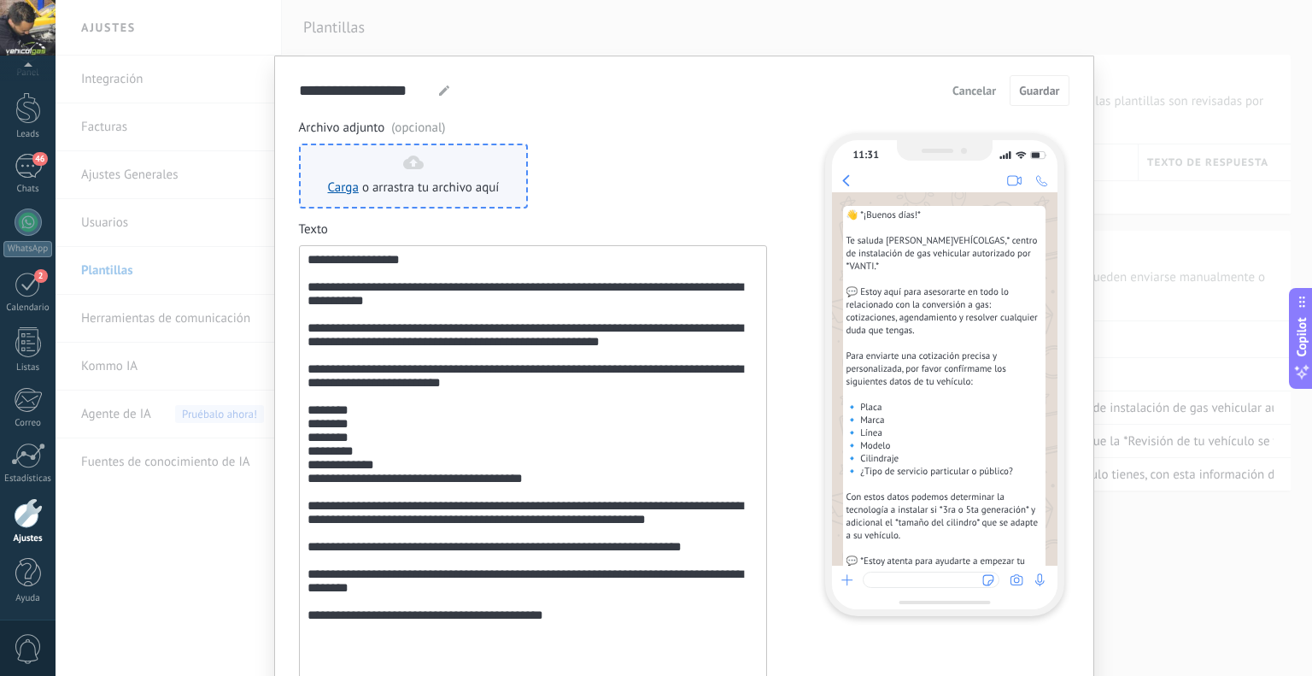
click at [413, 167] on use at bounding box center [413, 162] width 20 height 14
